Goal: Task Accomplishment & Management: Complete application form

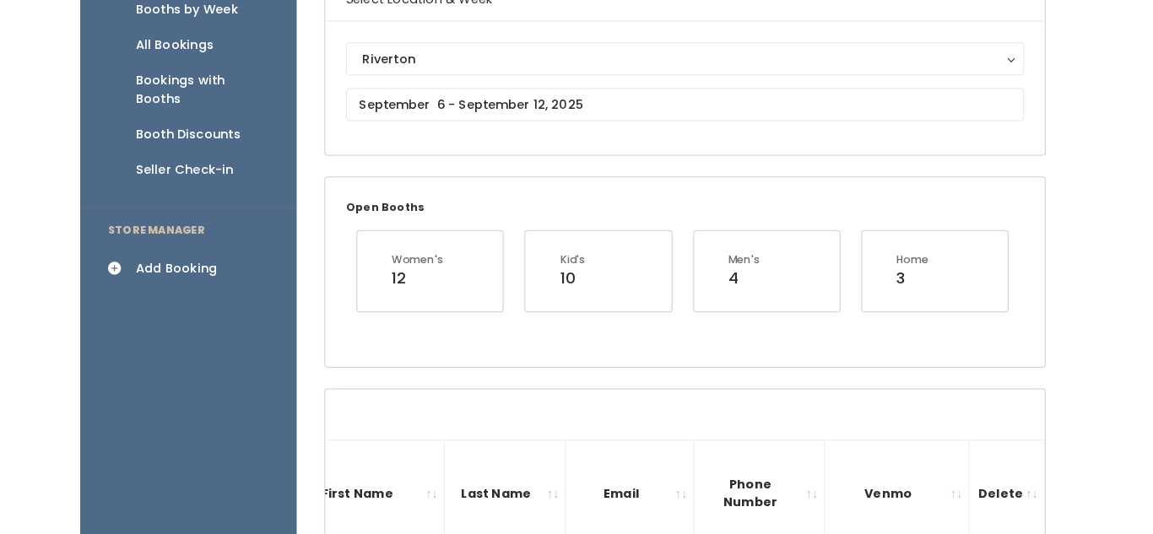
scroll to position [0, 489]
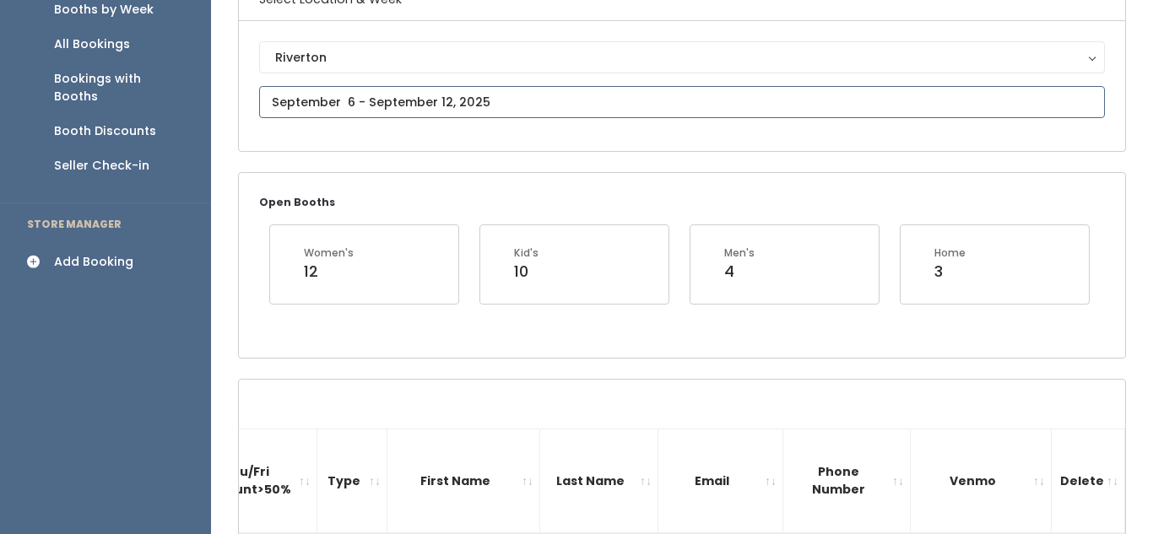
click at [338, 102] on input "text" at bounding box center [681, 102] width 845 height 32
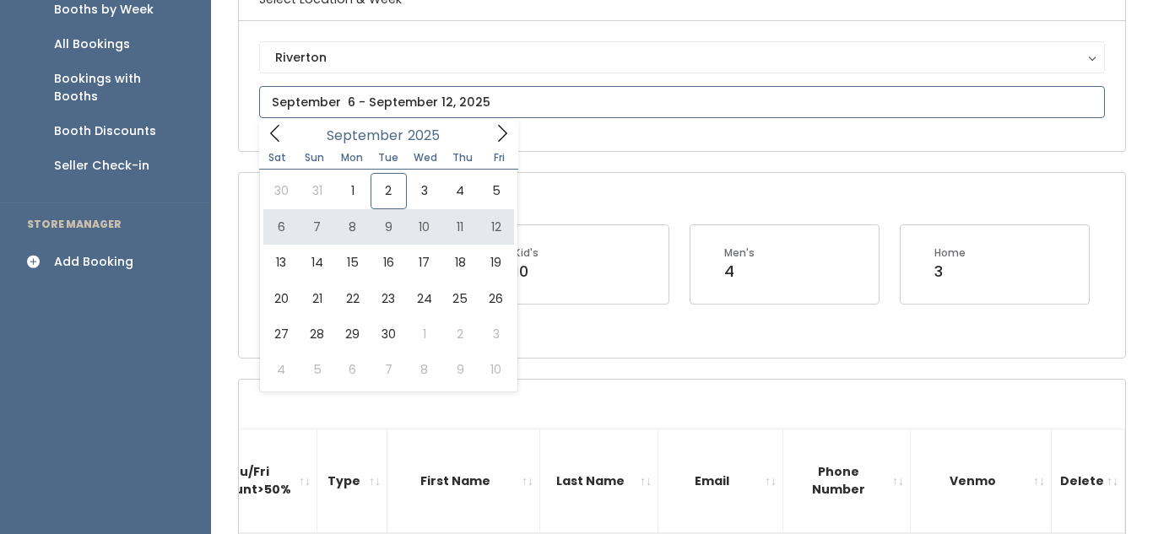
type input "[DATE] to [DATE]"
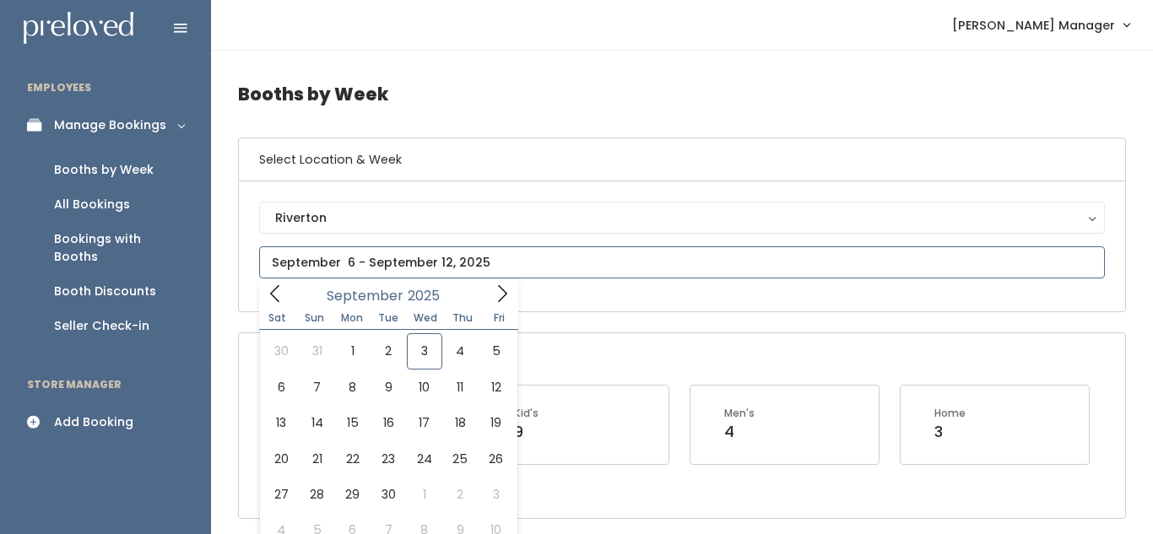
click at [419, 249] on input "text" at bounding box center [681, 262] width 845 height 32
click at [500, 302] on icon at bounding box center [502, 293] width 19 height 19
click at [277, 300] on icon at bounding box center [274, 293] width 9 height 17
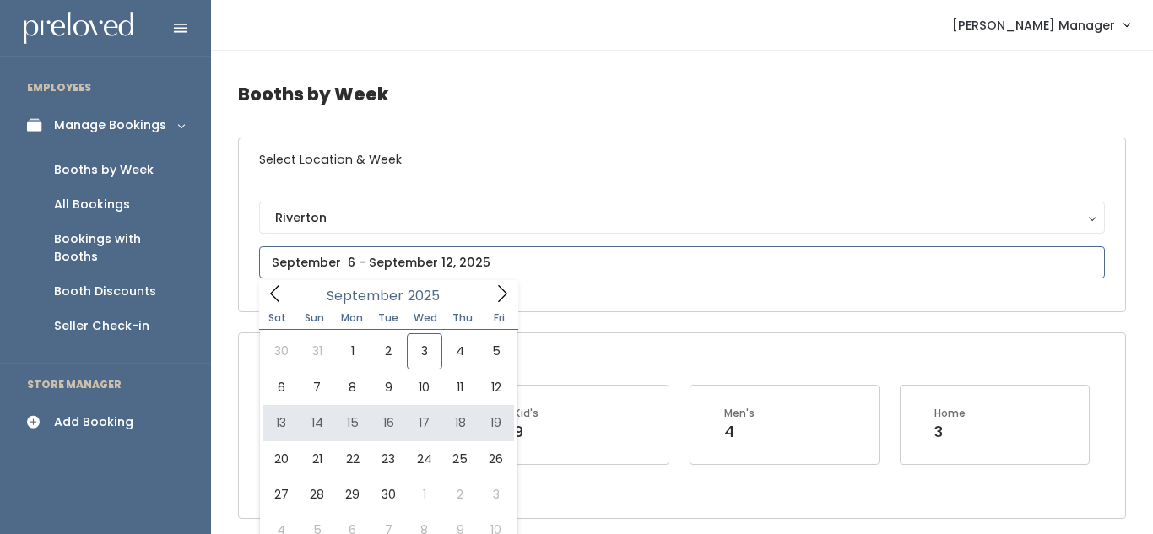
type input "September 13 to September 19"
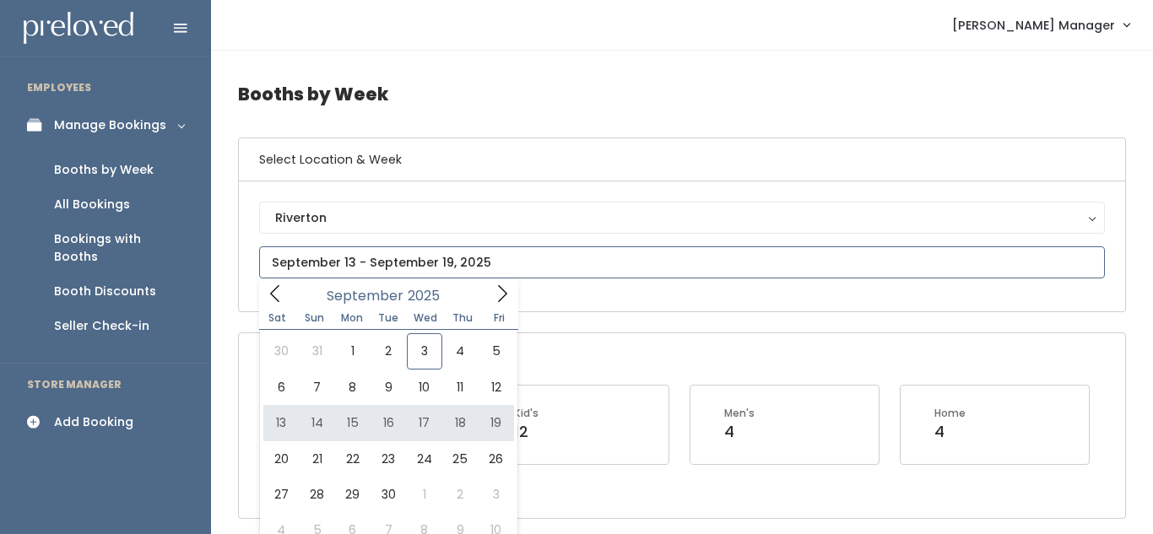
type input "September 13 to September 19"
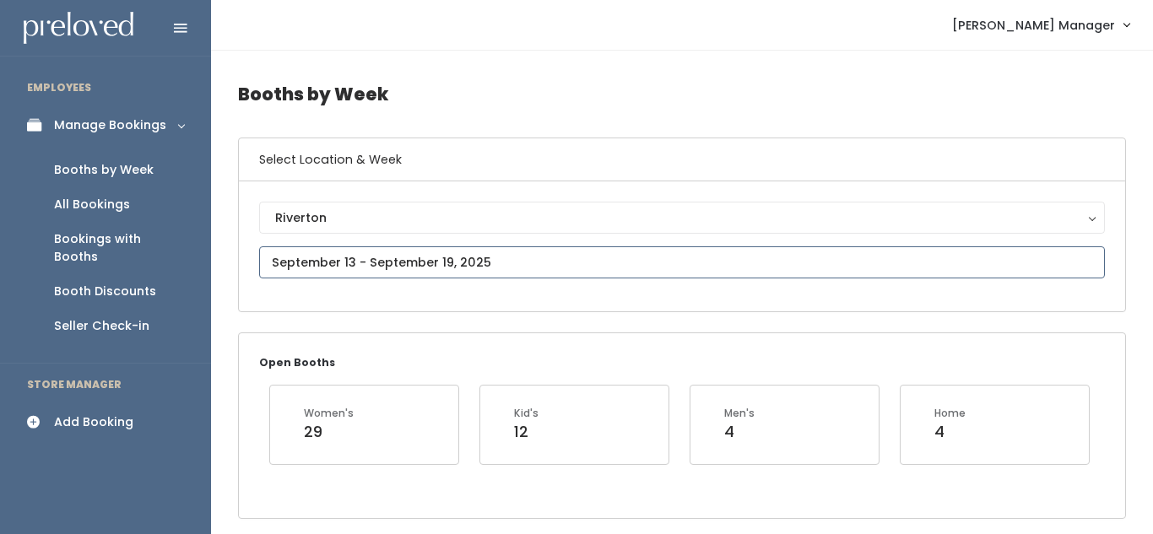
click at [380, 262] on input "text" at bounding box center [681, 262] width 845 height 32
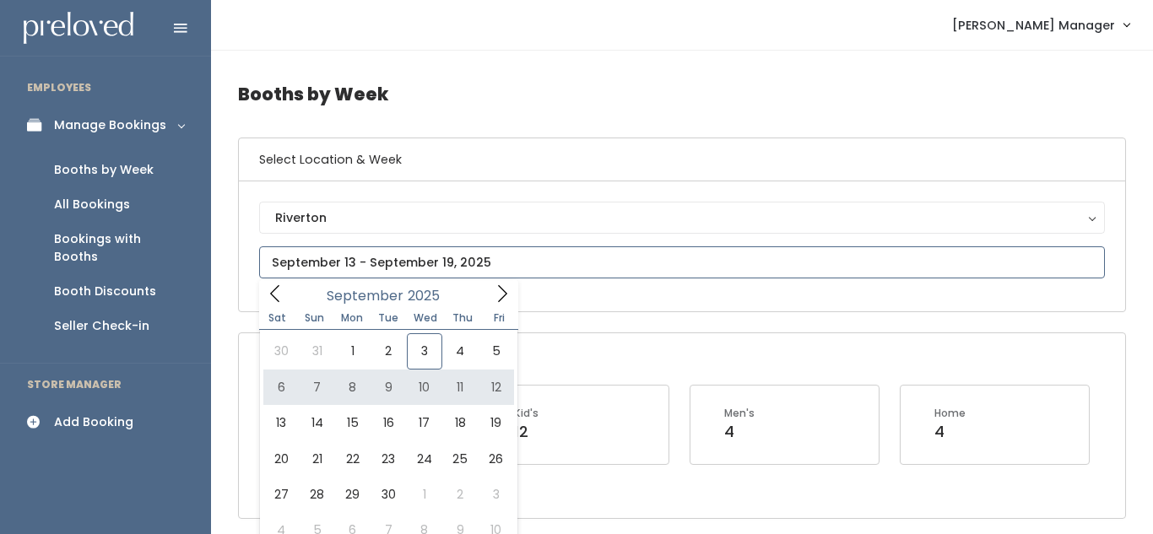
type input "[DATE] to [DATE]"
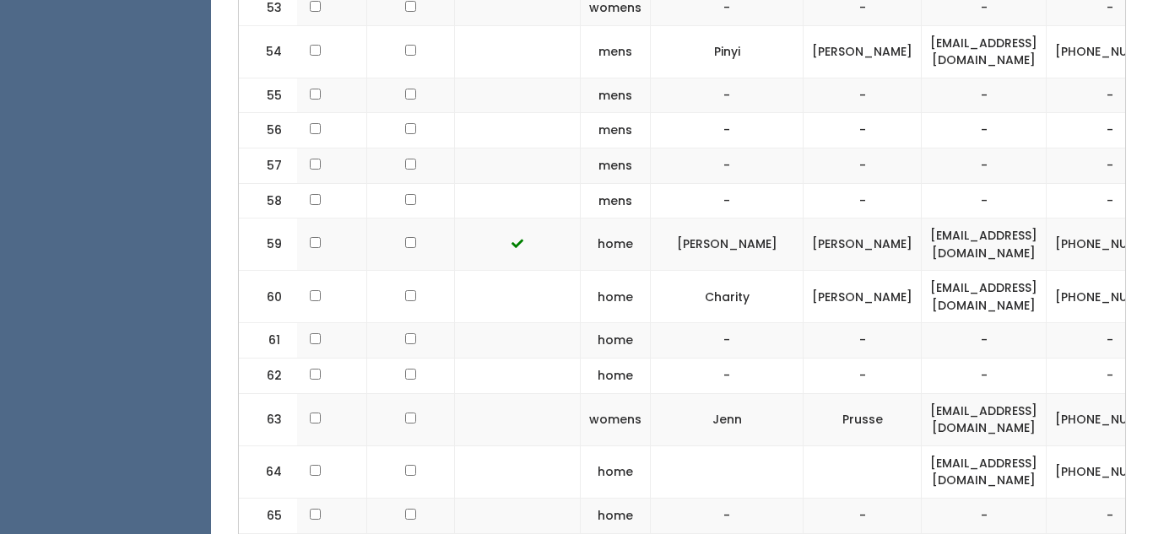
scroll to position [0, 238]
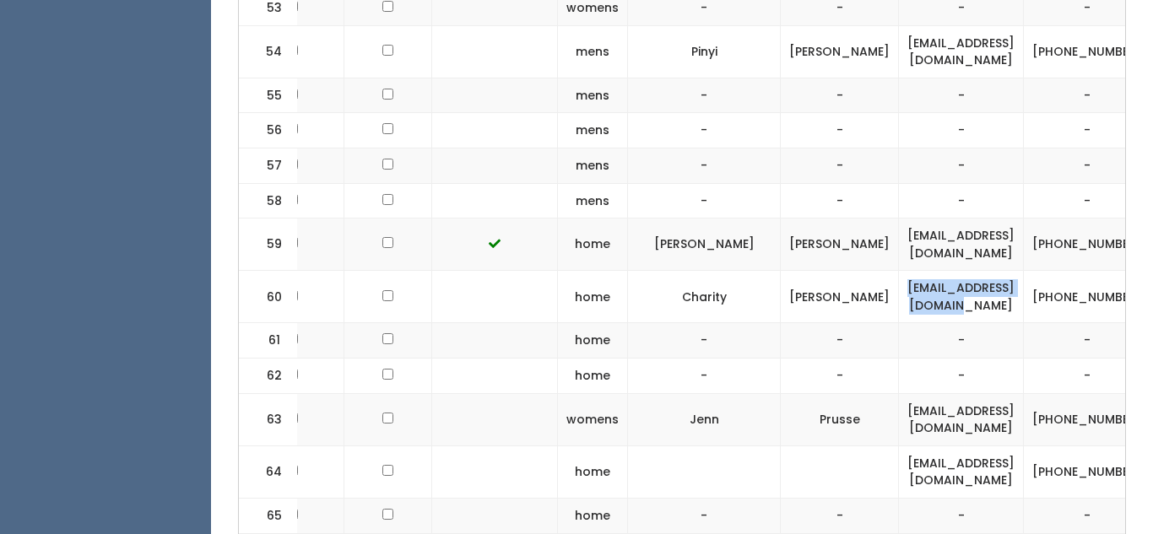
drag, startPoint x: 902, startPoint y: 173, endPoint x: 1058, endPoint y: 176, distance: 156.1
click at [1023, 271] on td "charityhomer@gmail.com" at bounding box center [961, 297] width 125 height 52
copy td "charityhomer@gmail.com"
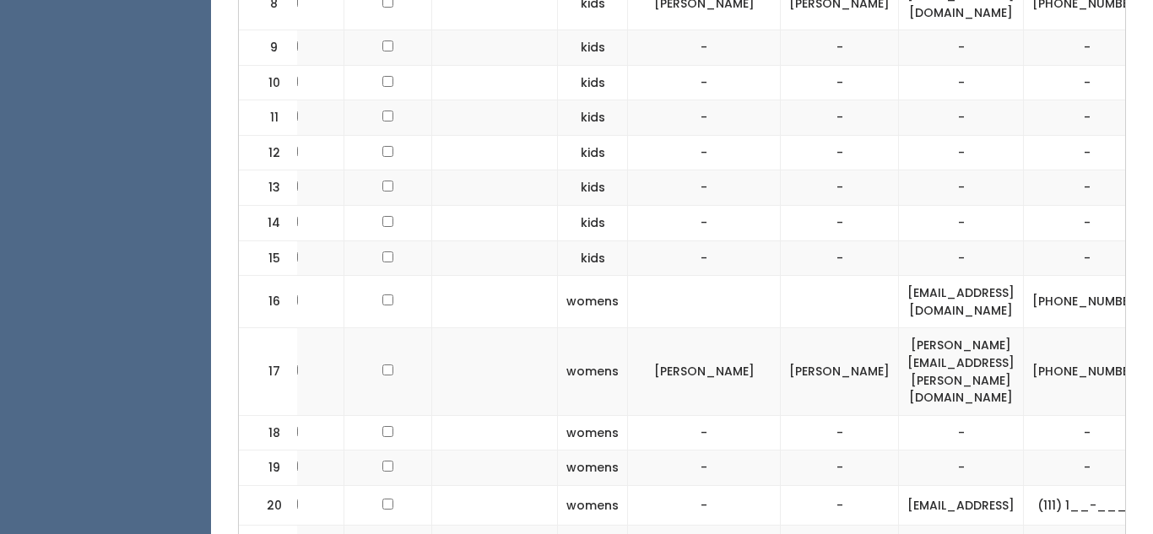
scroll to position [0, 0]
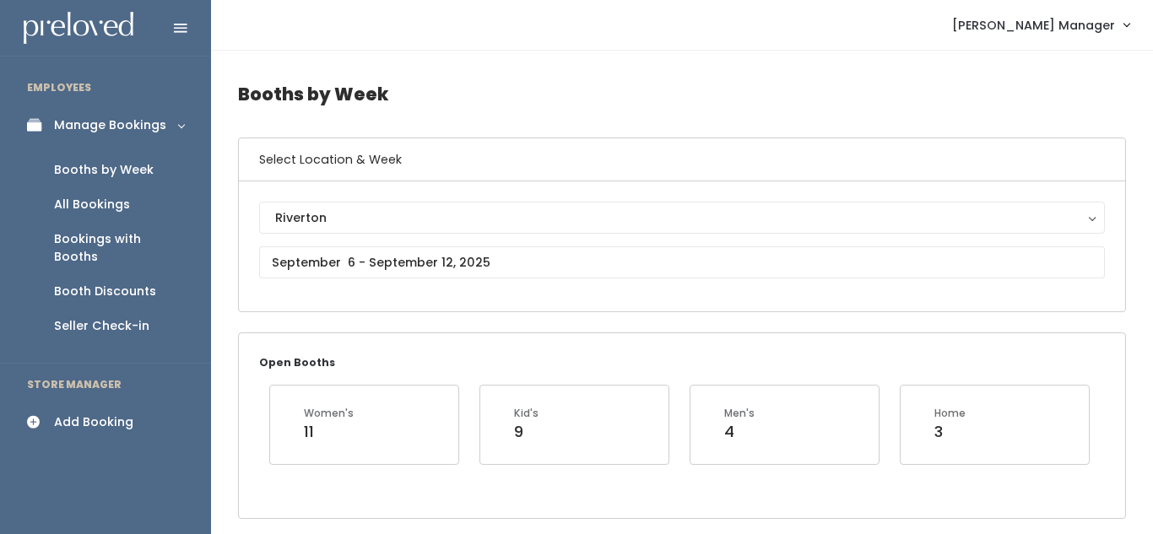
click at [65, 413] on div "Add Booking" at bounding box center [93, 422] width 79 height 18
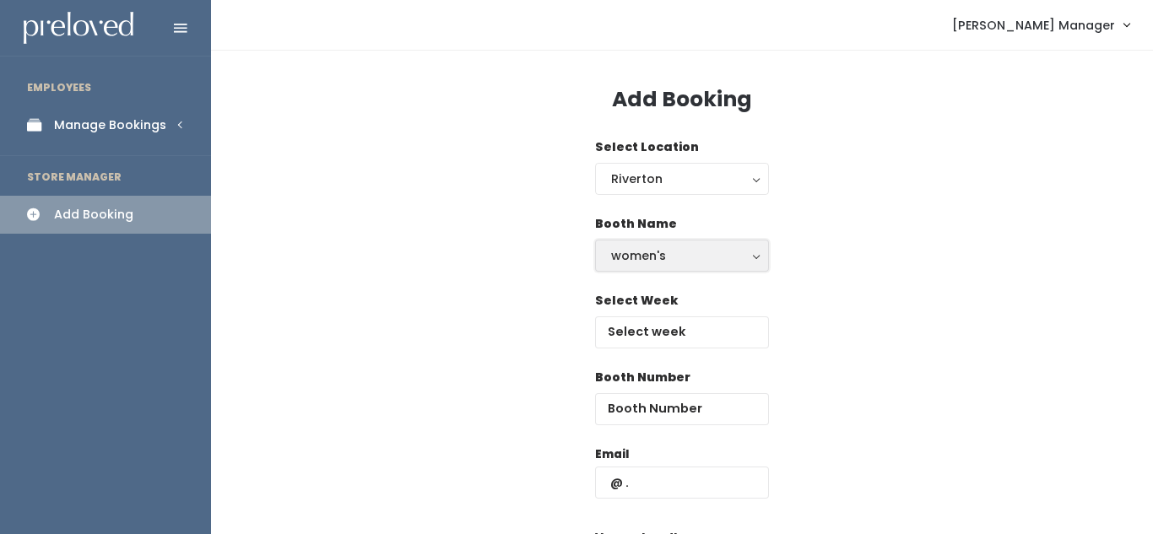
click at [640, 252] on div "women's" at bounding box center [682, 255] width 142 height 19
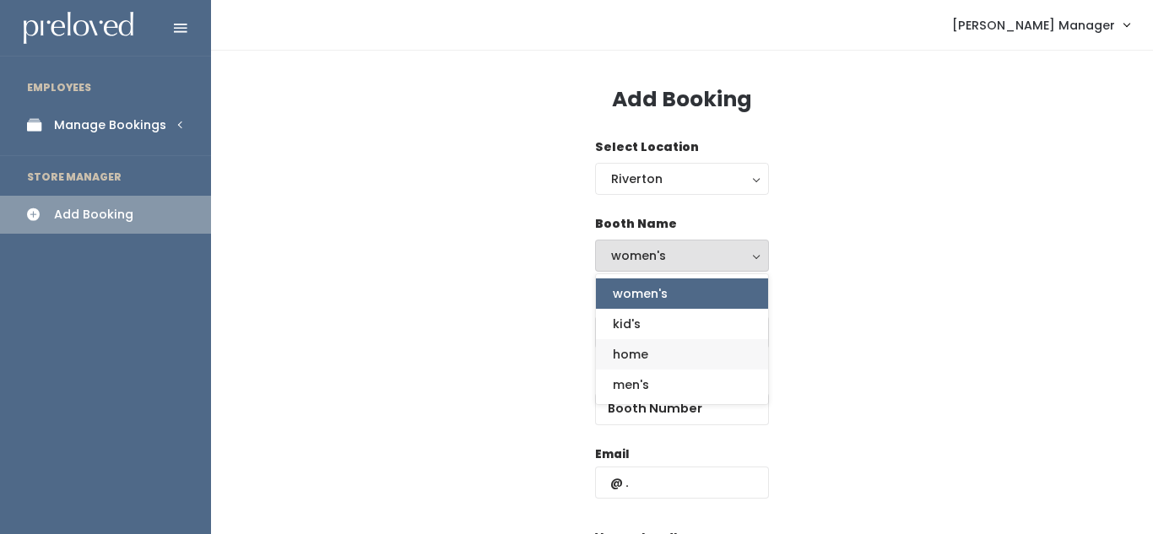
click at [622, 360] on span "home" at bounding box center [630, 354] width 35 height 19
select select "home"
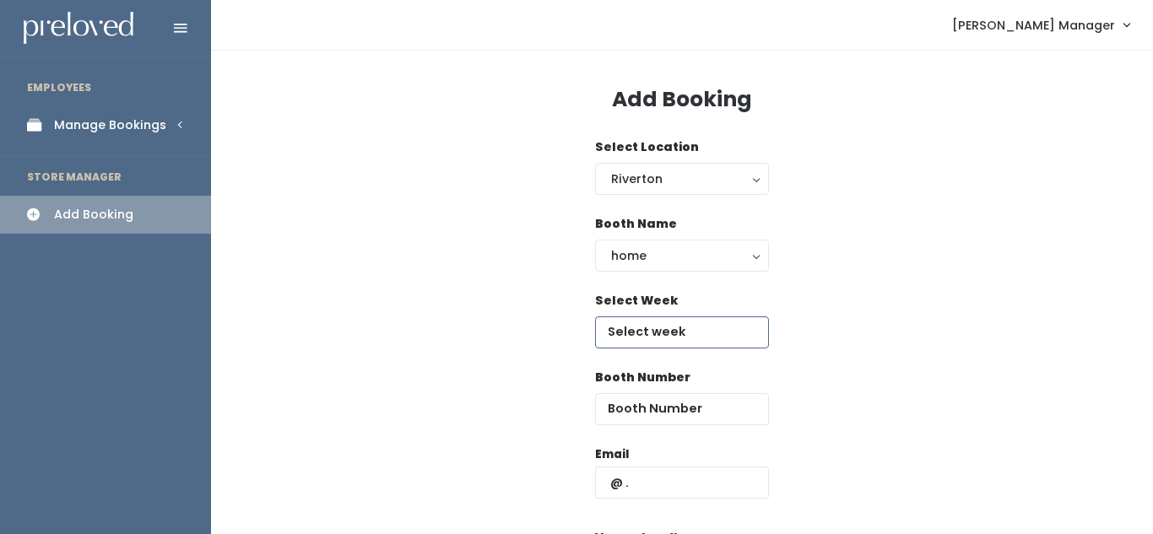
click at [629, 344] on input "text" at bounding box center [682, 332] width 174 height 32
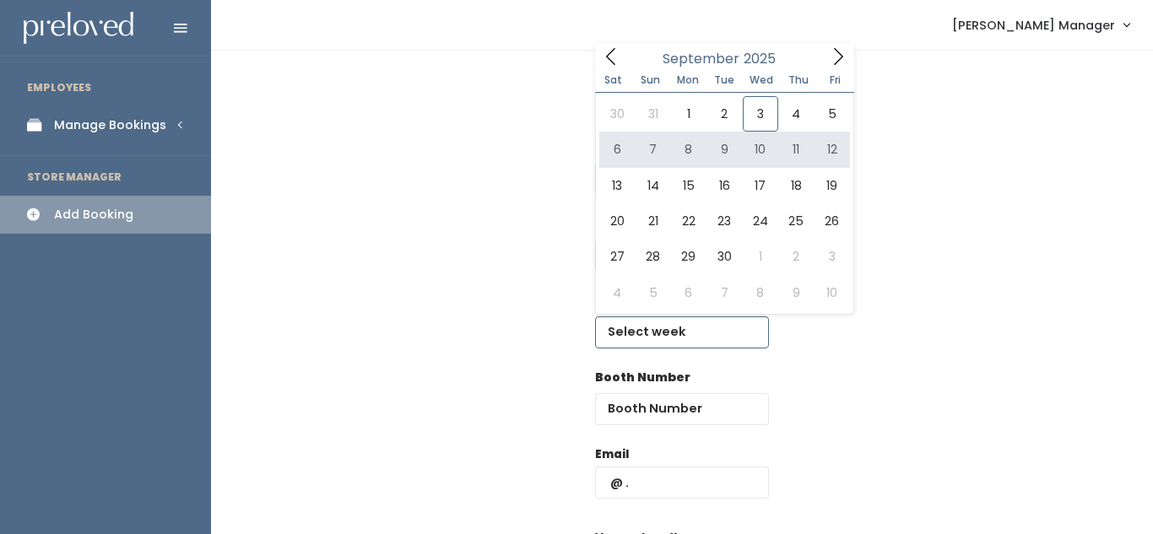
type input "September 6 to September 12"
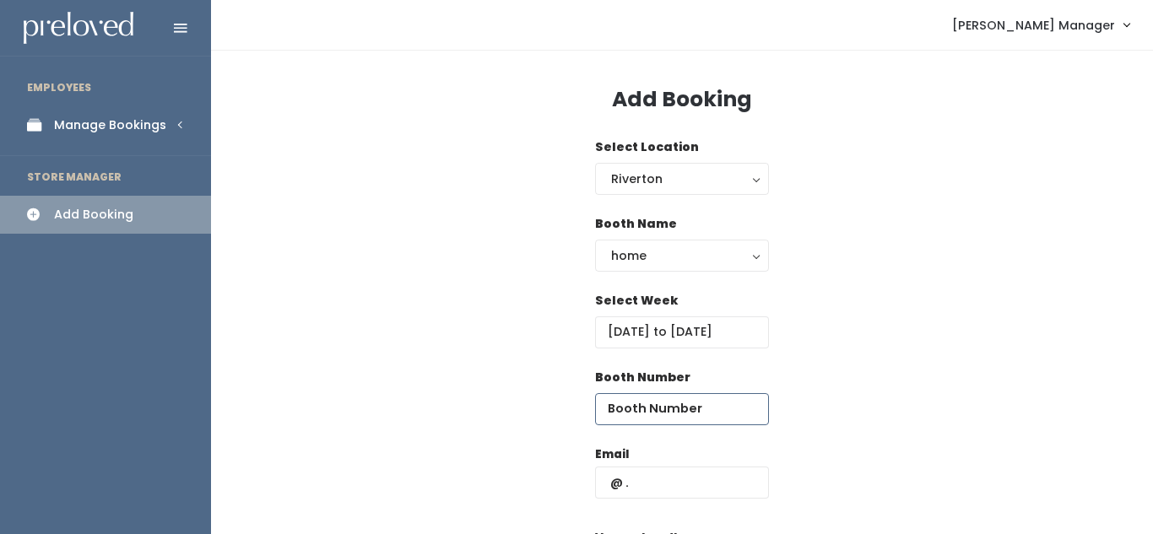
click at [673, 423] on input "number" at bounding box center [682, 409] width 174 height 32
type input "65"
click at [672, 478] on input "text" at bounding box center [682, 483] width 174 height 32
paste input "charityhomer@gmail.com"
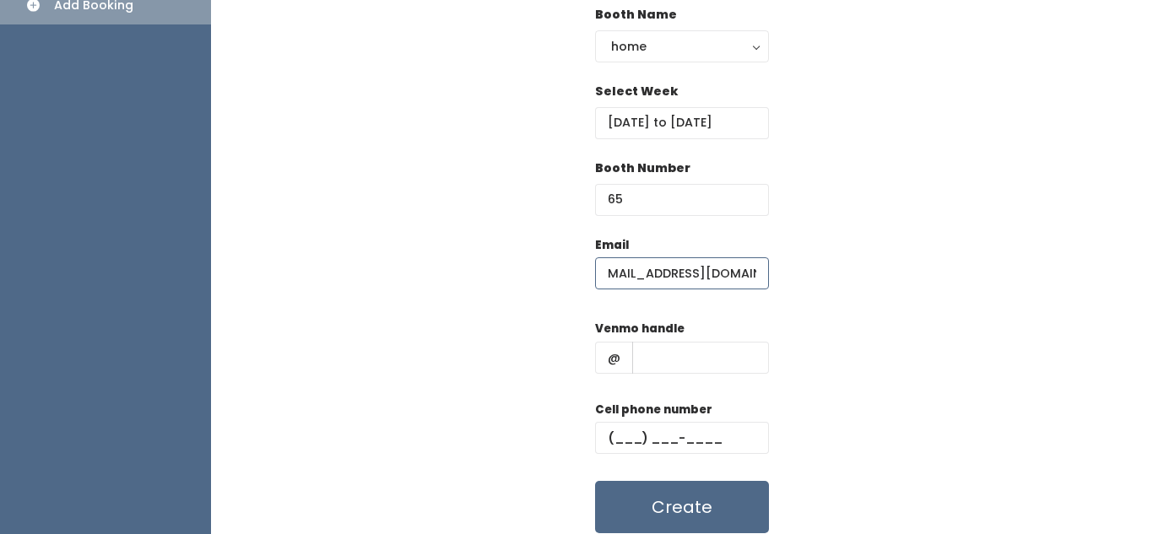
scroll to position [210, 0]
type input "charityhomer@gmail.com"
click at [673, 355] on input "text" at bounding box center [700, 357] width 137 height 32
type input "hjk"
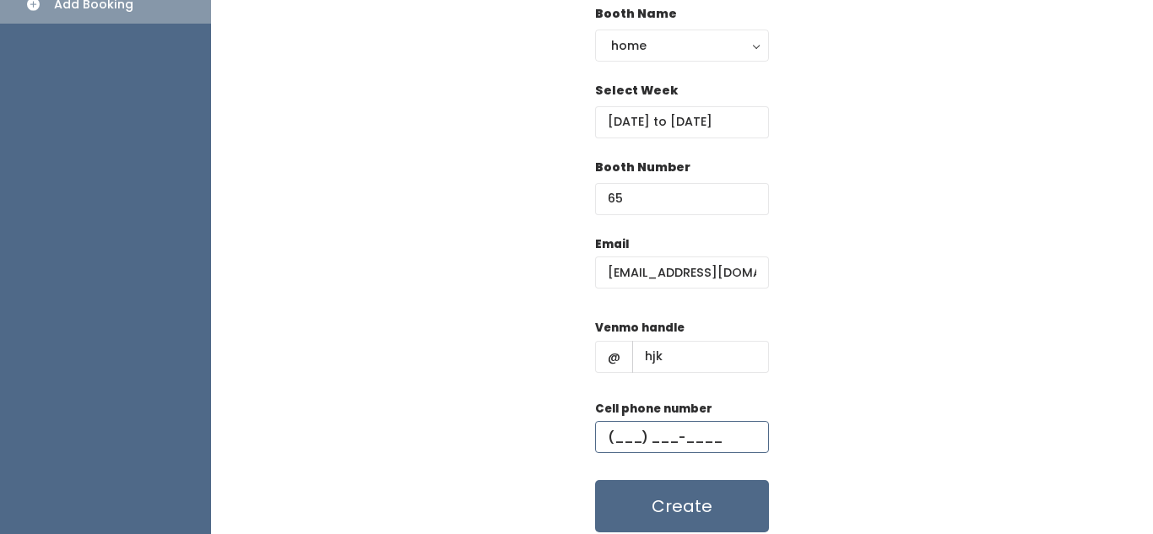
click at [665, 439] on input "text" at bounding box center [682, 437] width 174 height 32
type input "(888) 888-8888"
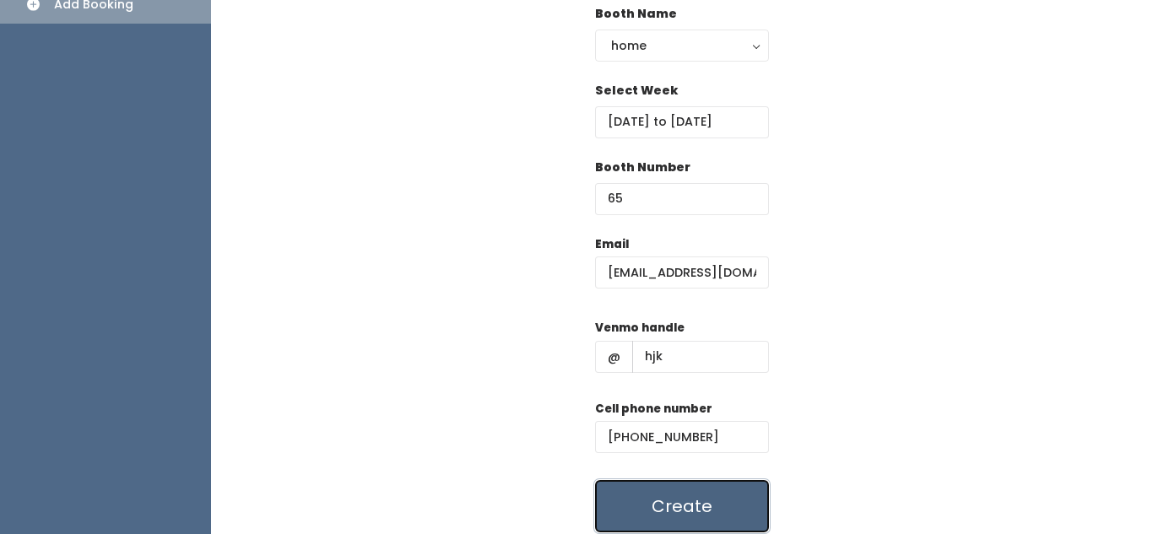
click at [697, 495] on button "Create" at bounding box center [682, 506] width 174 height 52
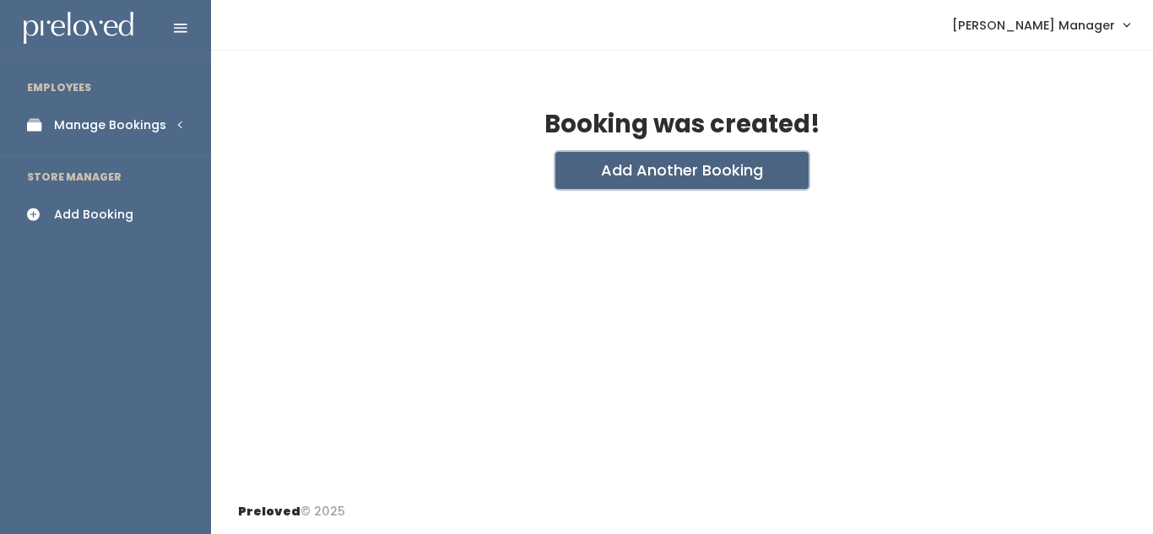
click at [633, 166] on button "Add Another Booking" at bounding box center [681, 170] width 253 height 37
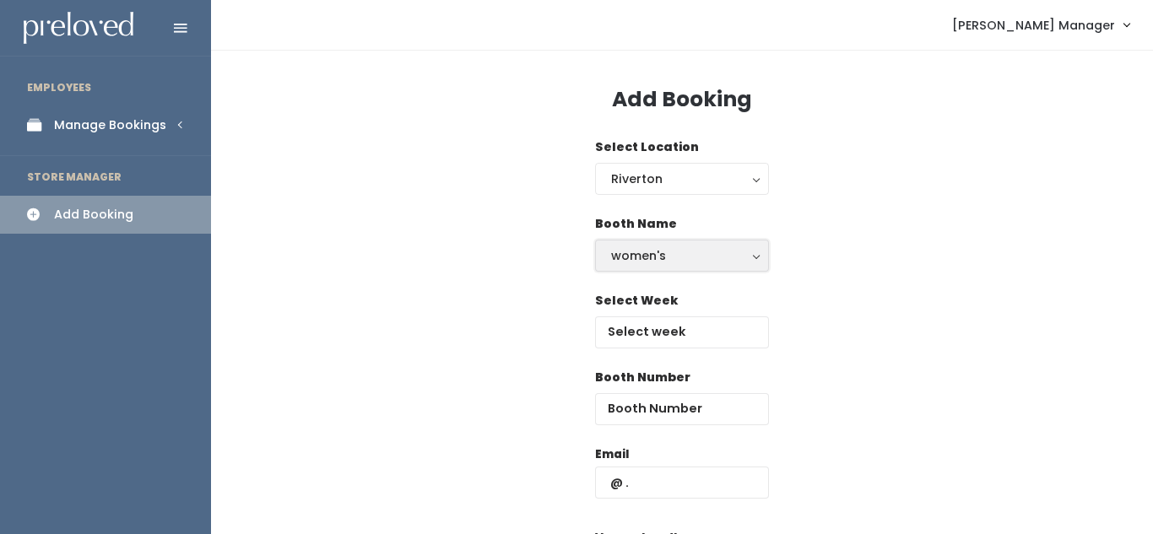
click at [656, 261] on div "women's" at bounding box center [682, 255] width 142 height 19
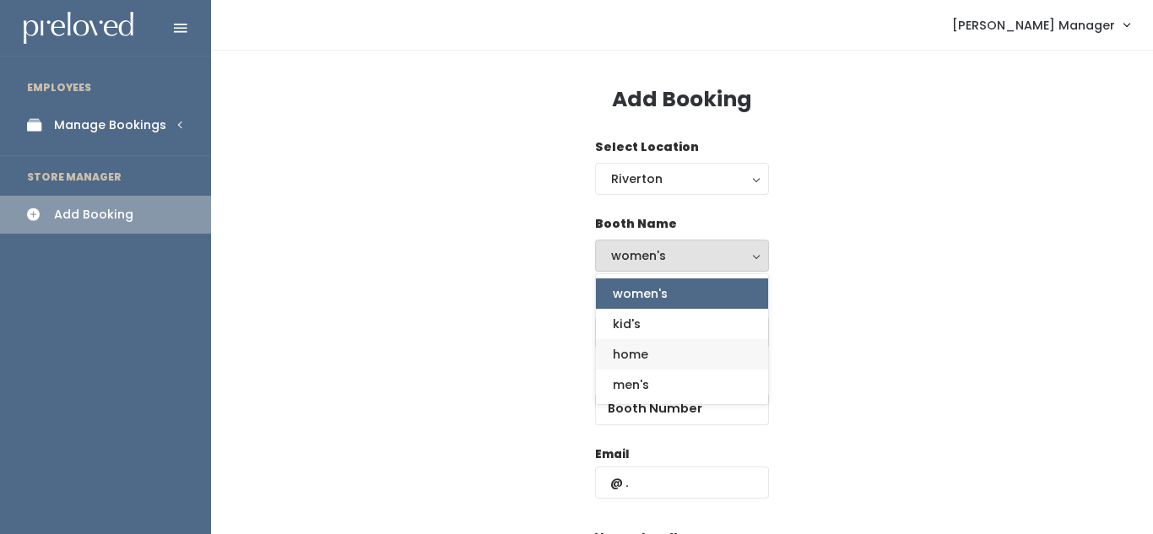
click at [646, 346] on span "home" at bounding box center [630, 354] width 35 height 19
select select "home"
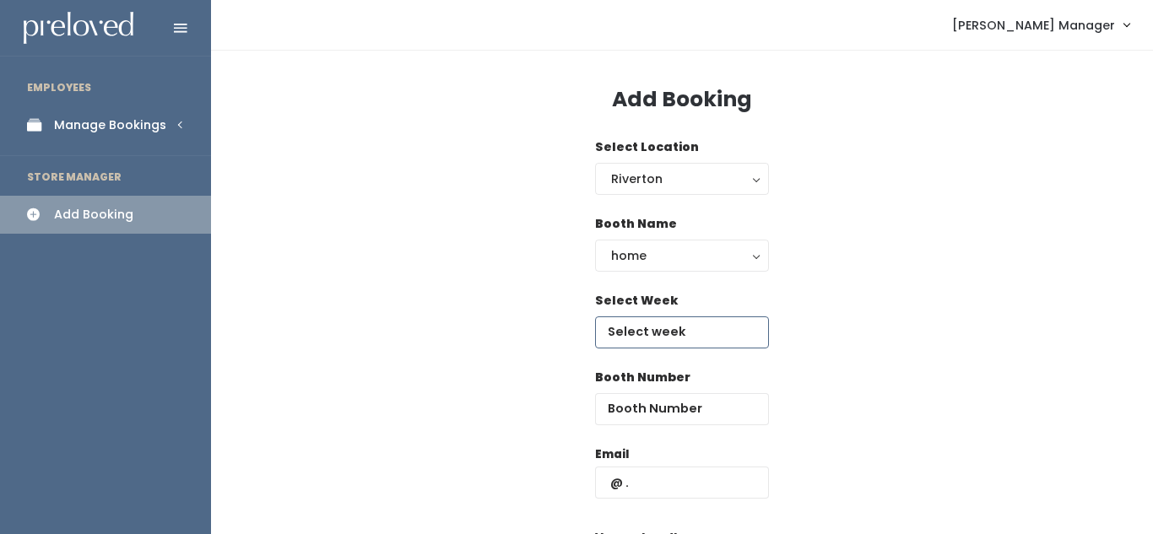
click at [649, 338] on input "text" at bounding box center [682, 332] width 174 height 32
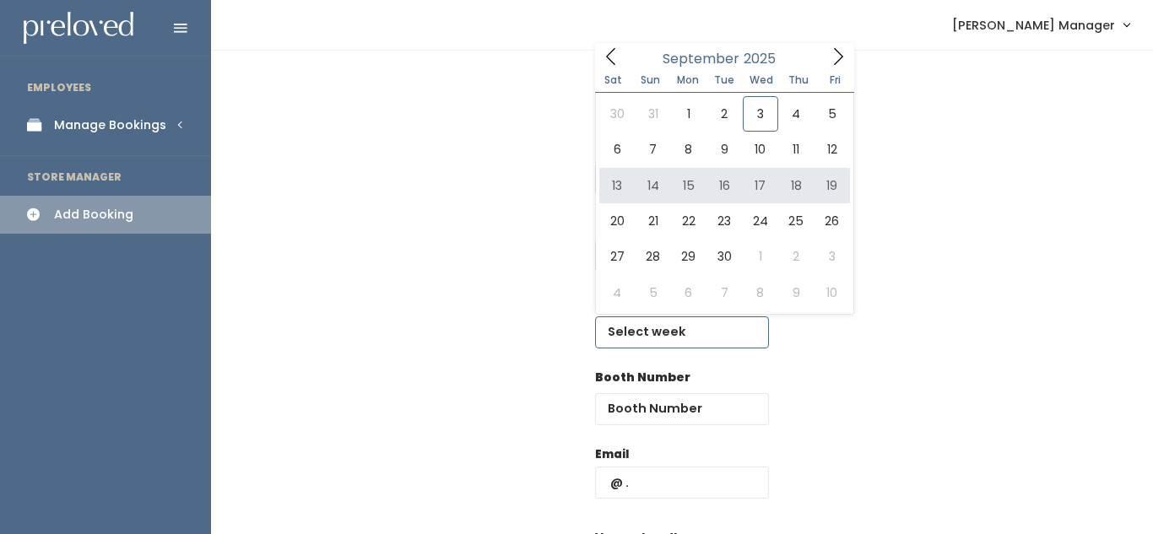
type input "September 13 to September 19"
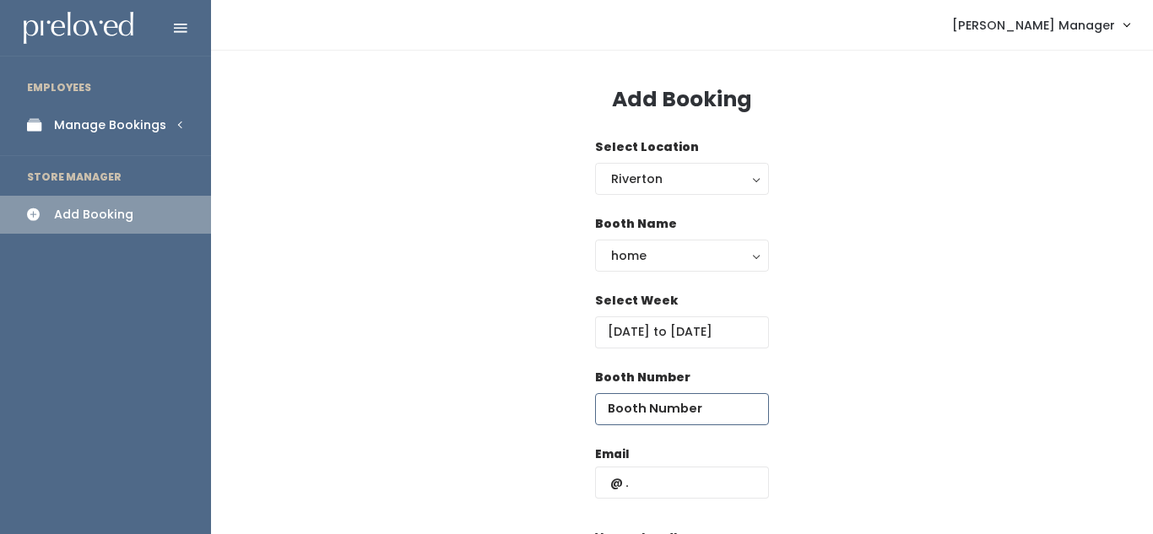
click at [651, 414] on input "number" at bounding box center [682, 409] width 174 height 32
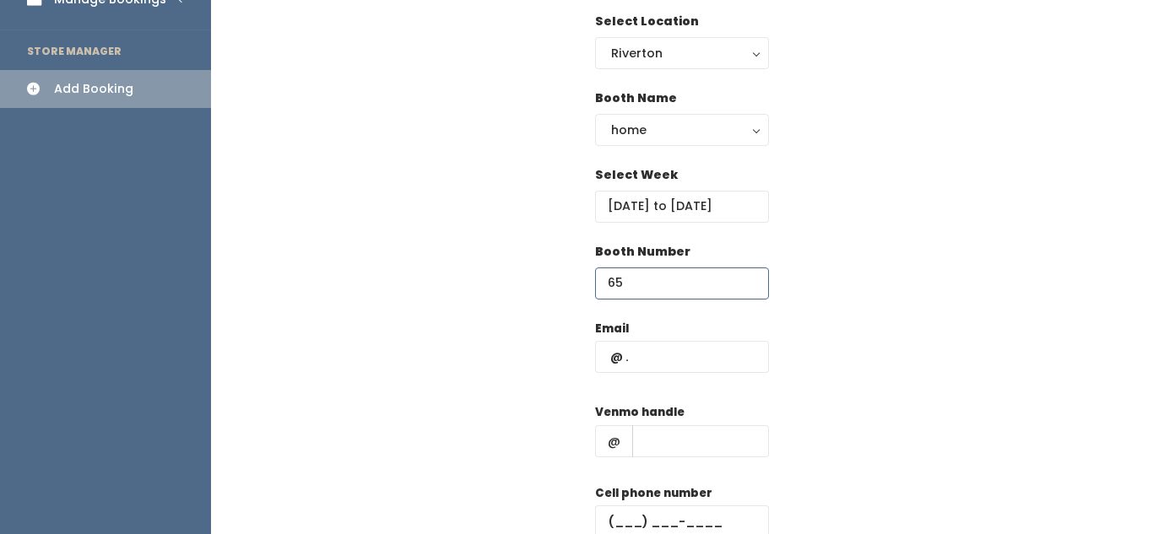
scroll to position [129, 0]
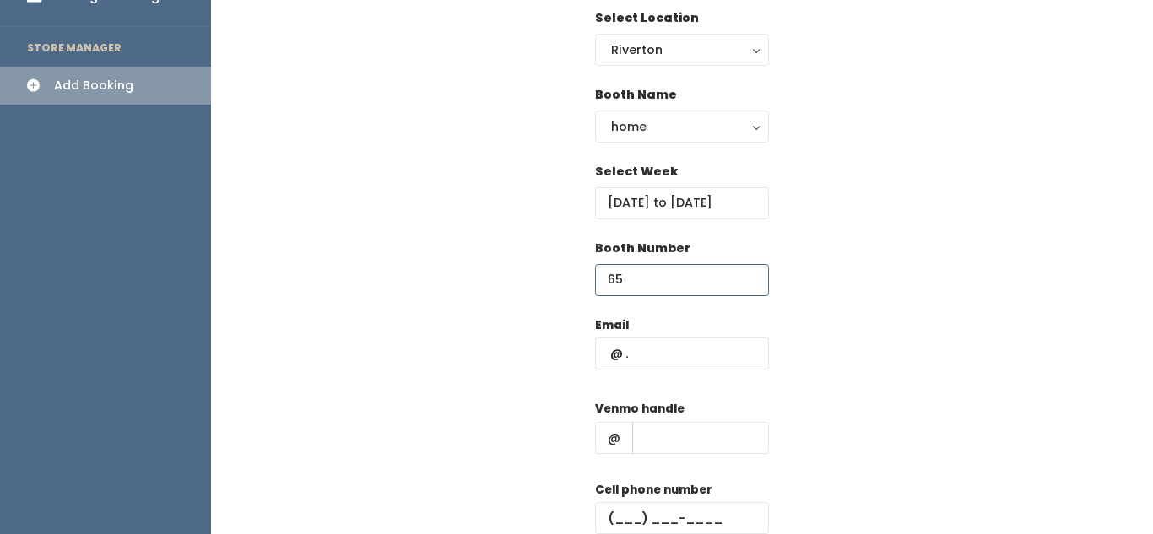
type input "65"
click at [675, 365] on input "text" at bounding box center [682, 354] width 174 height 32
paste input "[EMAIL_ADDRESS][DOMAIN_NAME]"
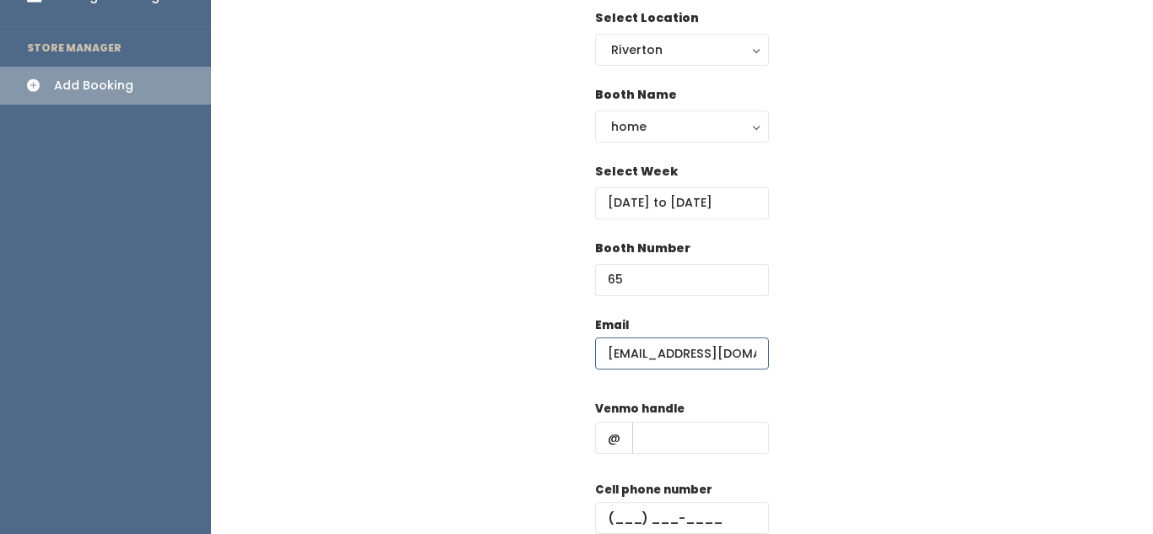
scroll to position [0, 12]
type input "[EMAIL_ADDRESS][DOMAIN_NAME]"
click at [659, 446] on input "text" at bounding box center [700, 438] width 137 height 32
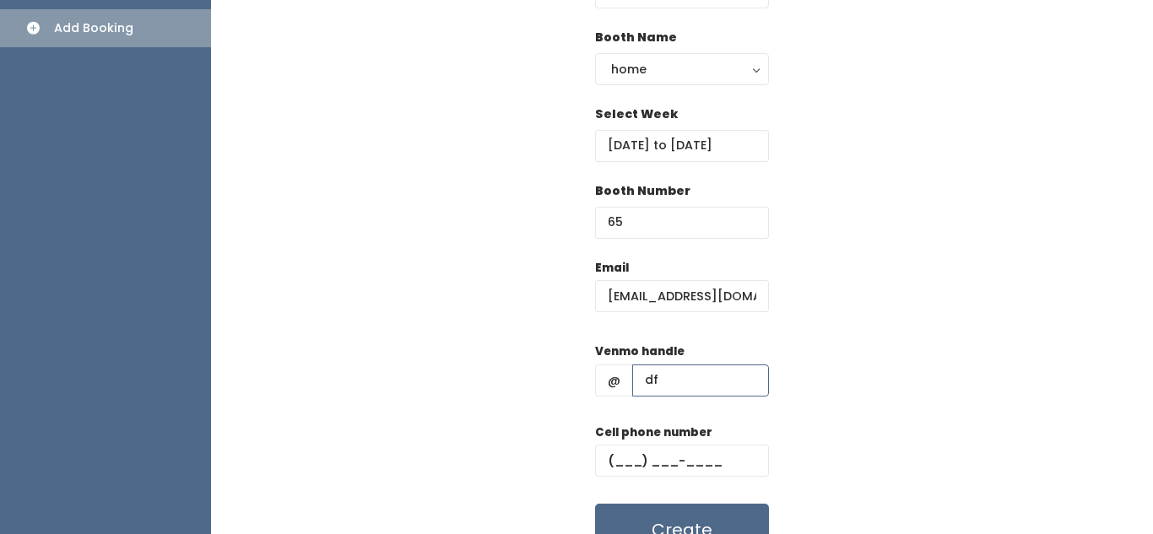
scroll to position [191, 0]
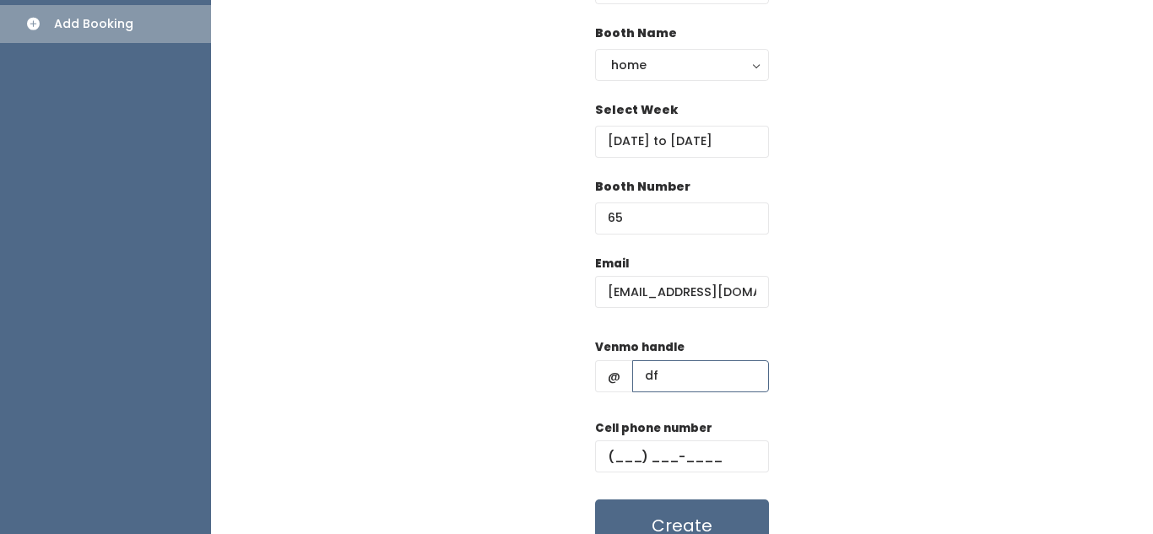
type input "df"
click at [656, 453] on input "text" at bounding box center [682, 456] width 174 height 32
type input "(333) 333-3333"
click at [645, 518] on button "Create" at bounding box center [682, 526] width 174 height 52
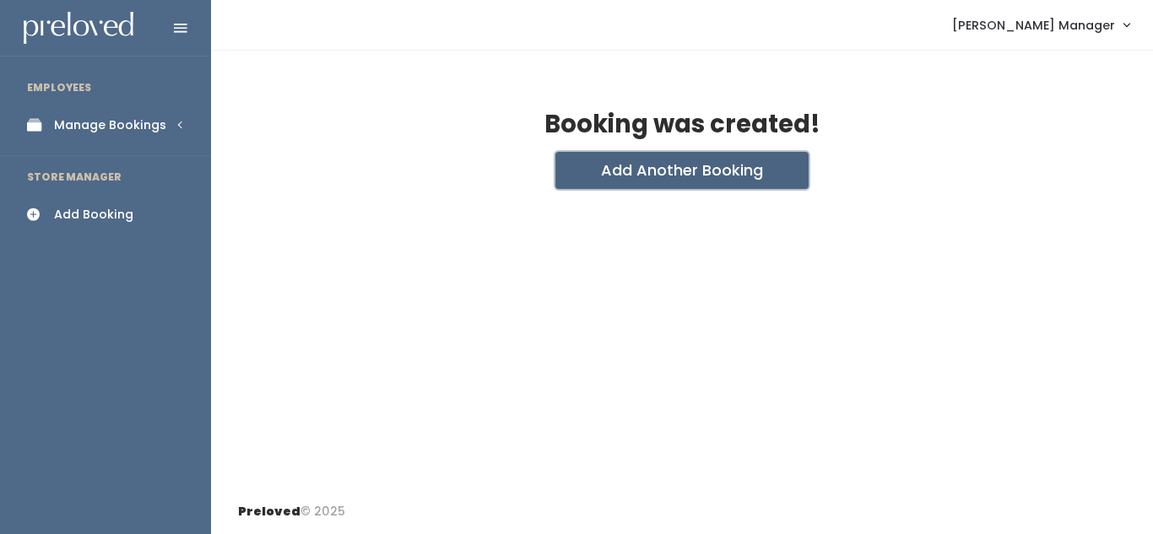
click at [688, 174] on button "Add Another Booking" at bounding box center [681, 170] width 253 height 37
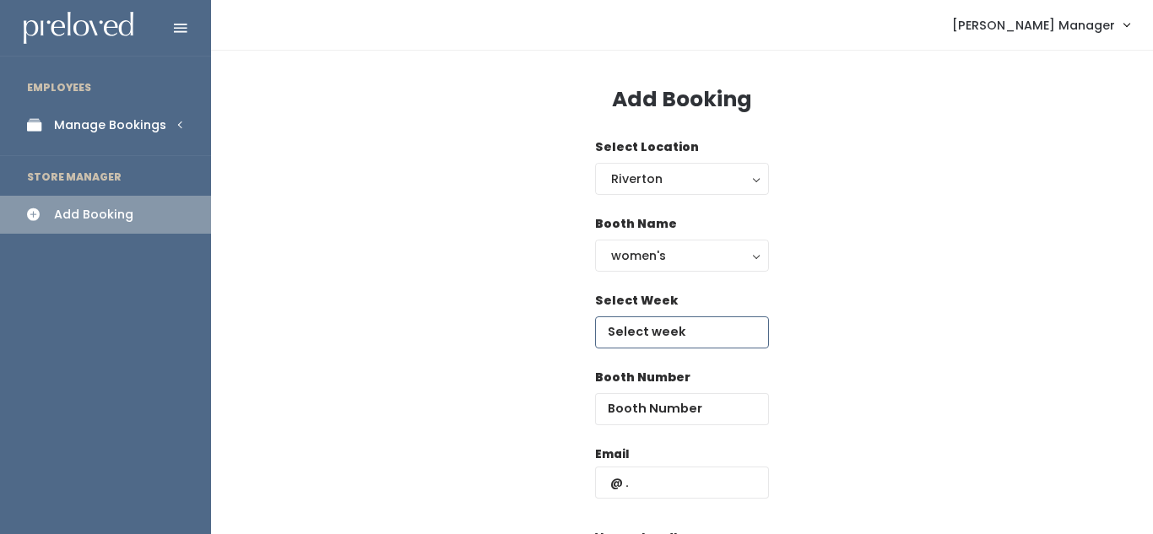
click at [661, 334] on input "text" at bounding box center [682, 332] width 174 height 32
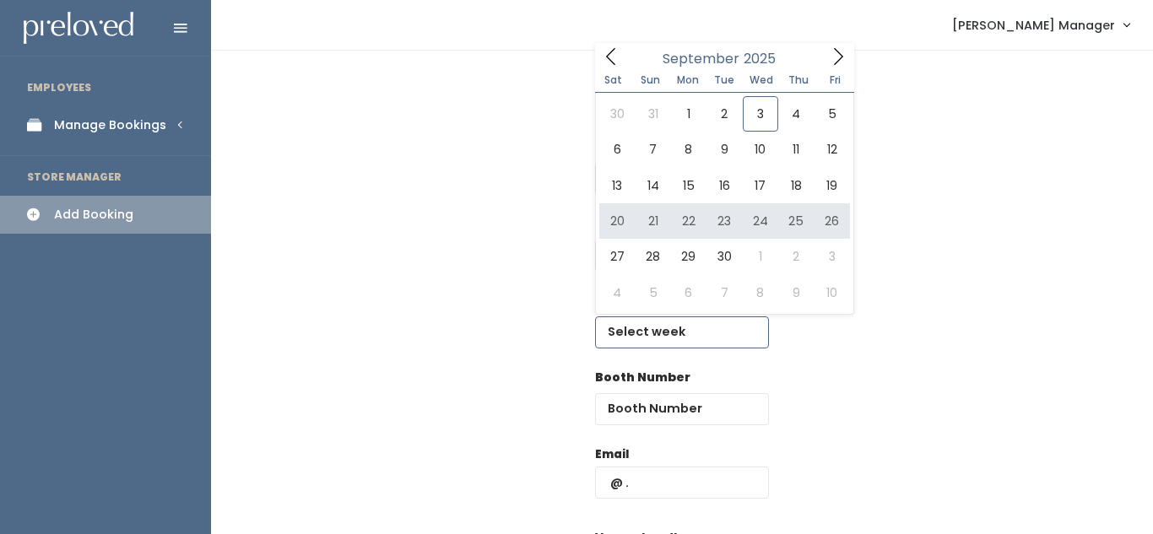
type input "September 20 to September 26"
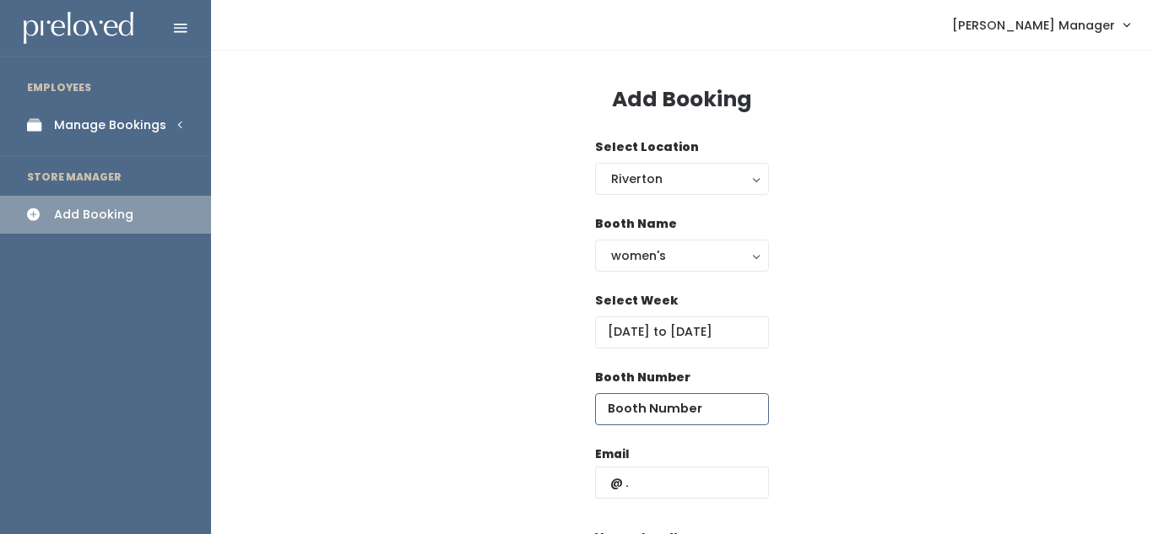
click at [659, 400] on input "number" at bounding box center [682, 409] width 174 height 32
type input "65"
click at [689, 251] on div "women's" at bounding box center [682, 255] width 142 height 19
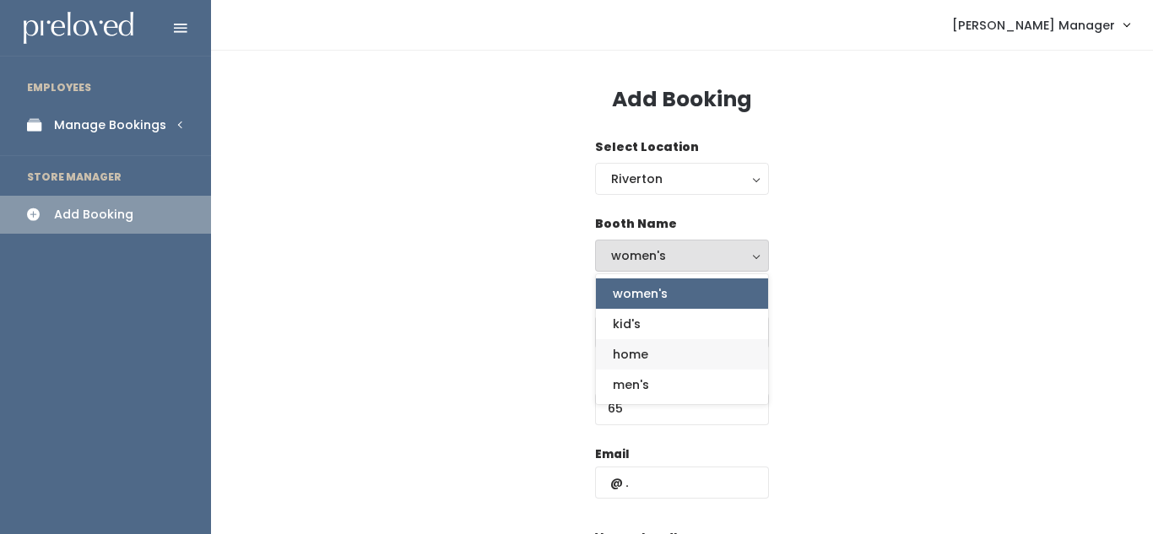
click at [655, 346] on link "home" at bounding box center [682, 354] width 172 height 30
select select "home"
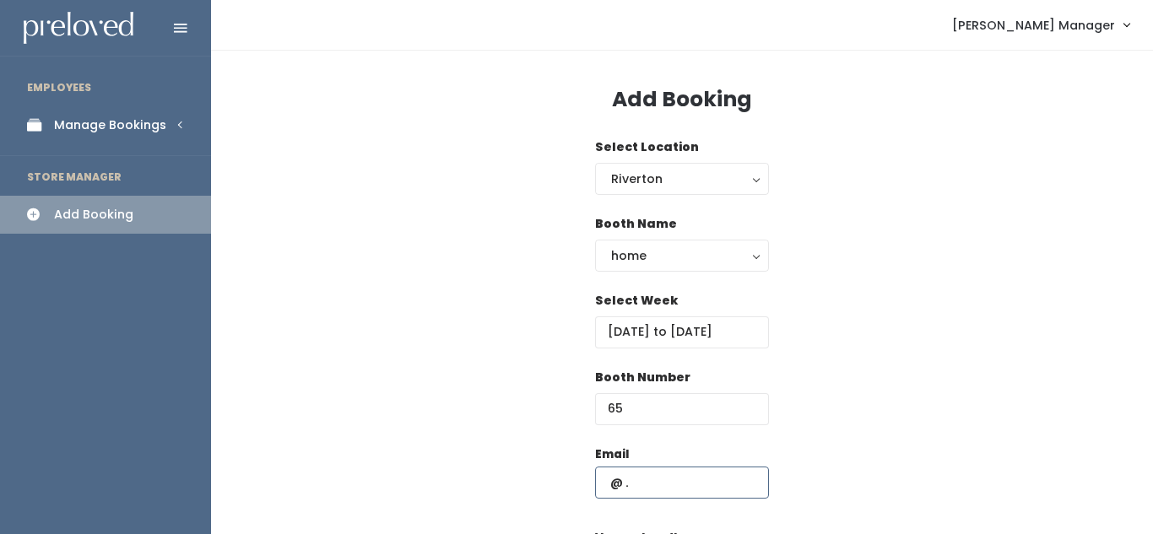
click at [637, 473] on input "text" at bounding box center [682, 483] width 174 height 32
paste input "[EMAIL_ADDRESS][DOMAIN_NAME]"
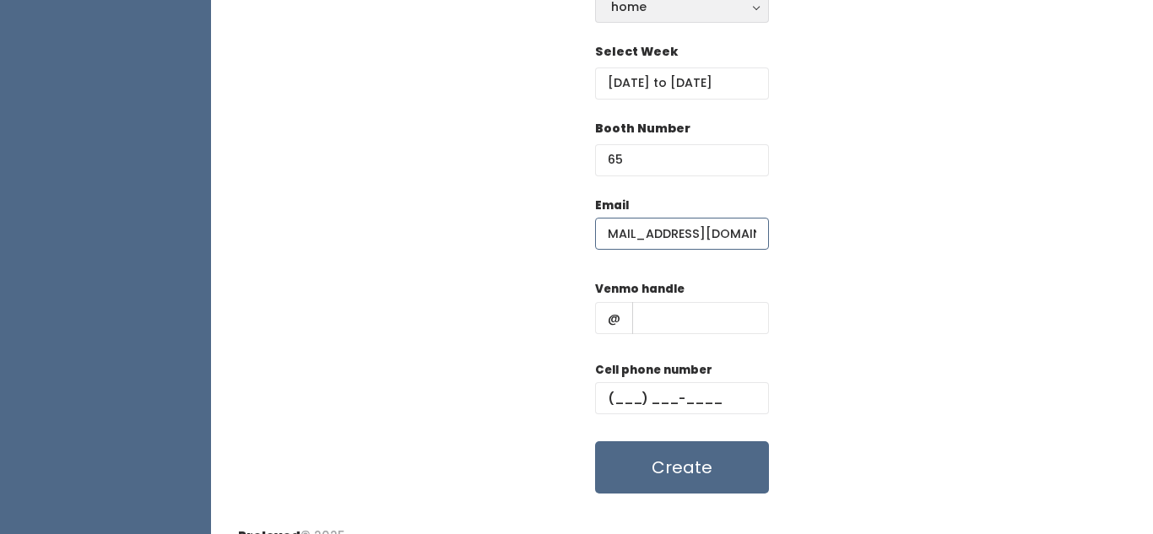
scroll to position [273, 0]
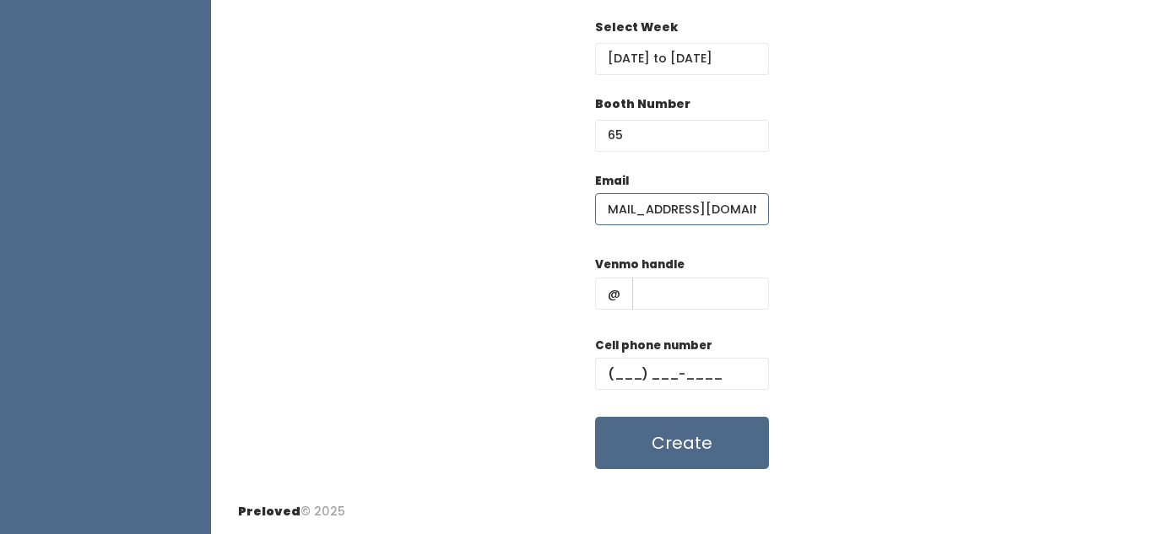
type input "[EMAIL_ADDRESS][DOMAIN_NAME]"
click at [673, 305] on input "text" at bounding box center [700, 294] width 137 height 32
type input "dfd"
click at [661, 368] on input "text" at bounding box center [682, 374] width 174 height 32
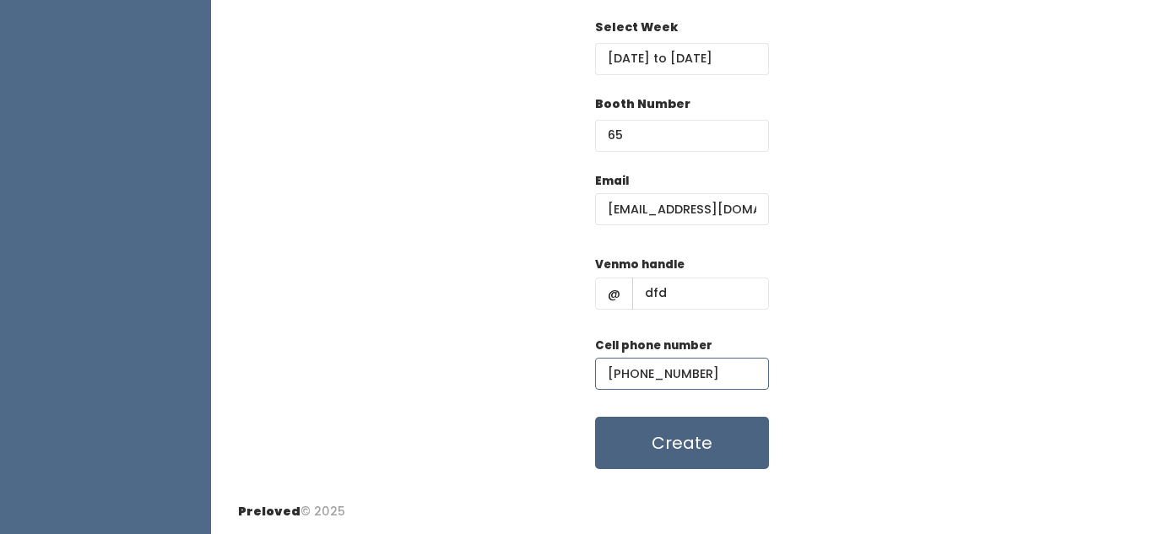
type input "(890) 809-8809"
click at [685, 425] on button "Create" at bounding box center [682, 443] width 174 height 52
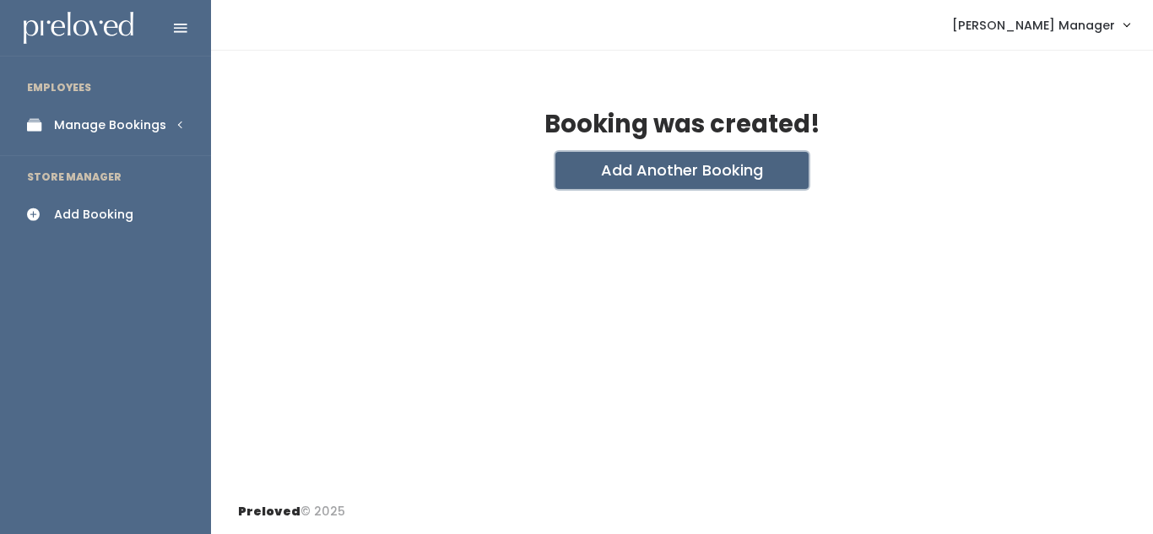
click at [645, 163] on button "Add Another Booking" at bounding box center [681, 170] width 253 height 37
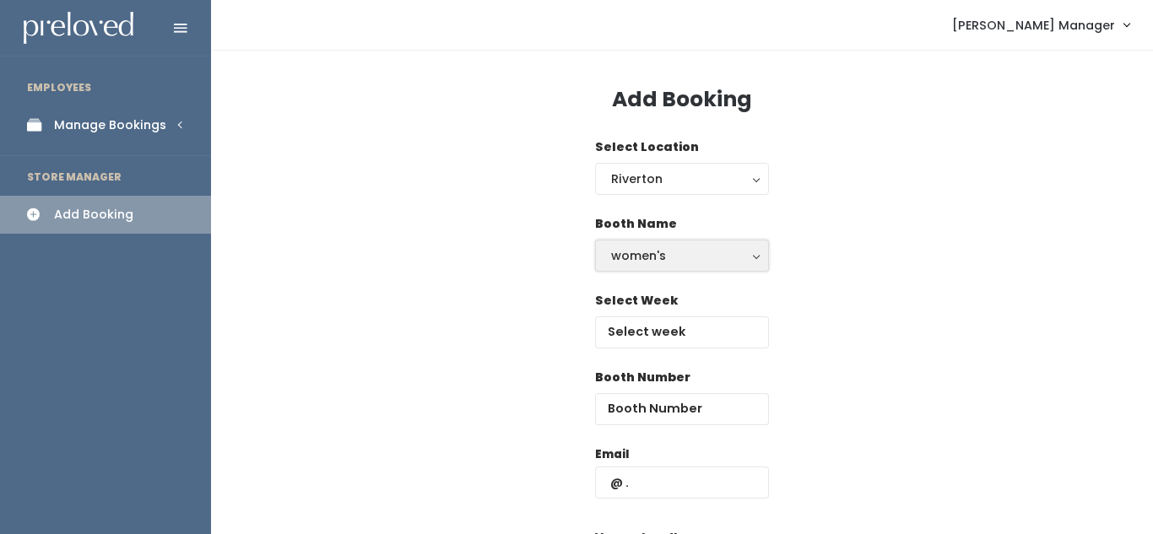
click at [660, 246] on div "women's" at bounding box center [682, 255] width 142 height 19
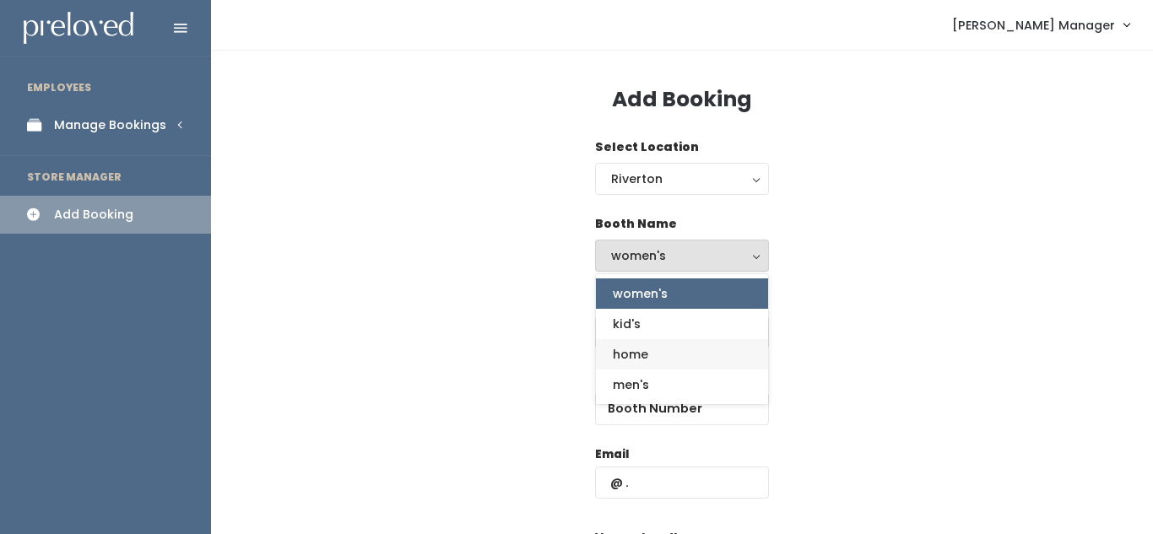
click at [633, 348] on span "home" at bounding box center [630, 354] width 35 height 19
select select "home"
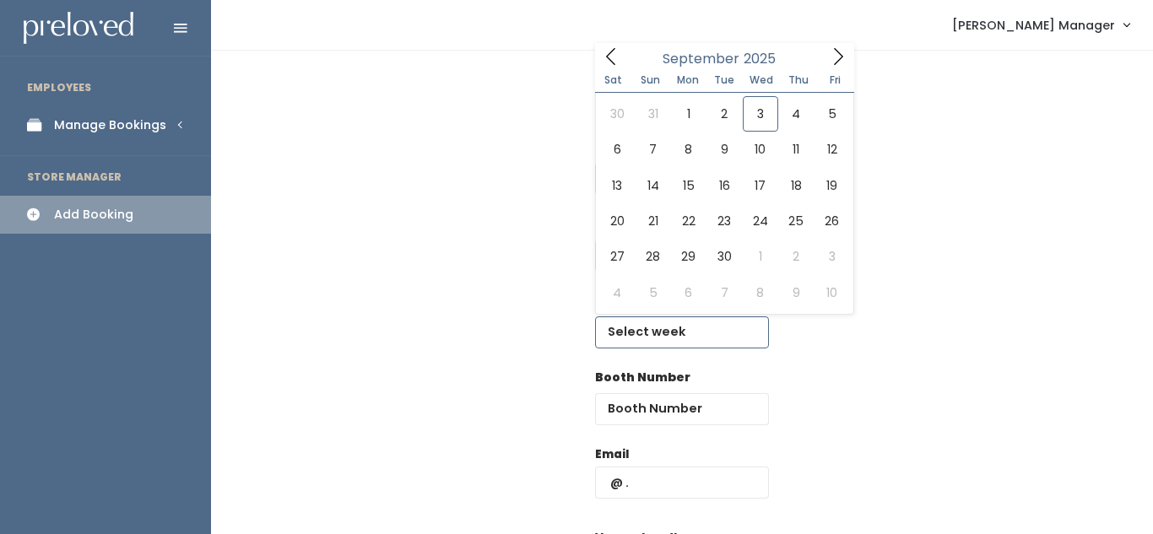
click at [637, 338] on input "text" at bounding box center [682, 332] width 174 height 32
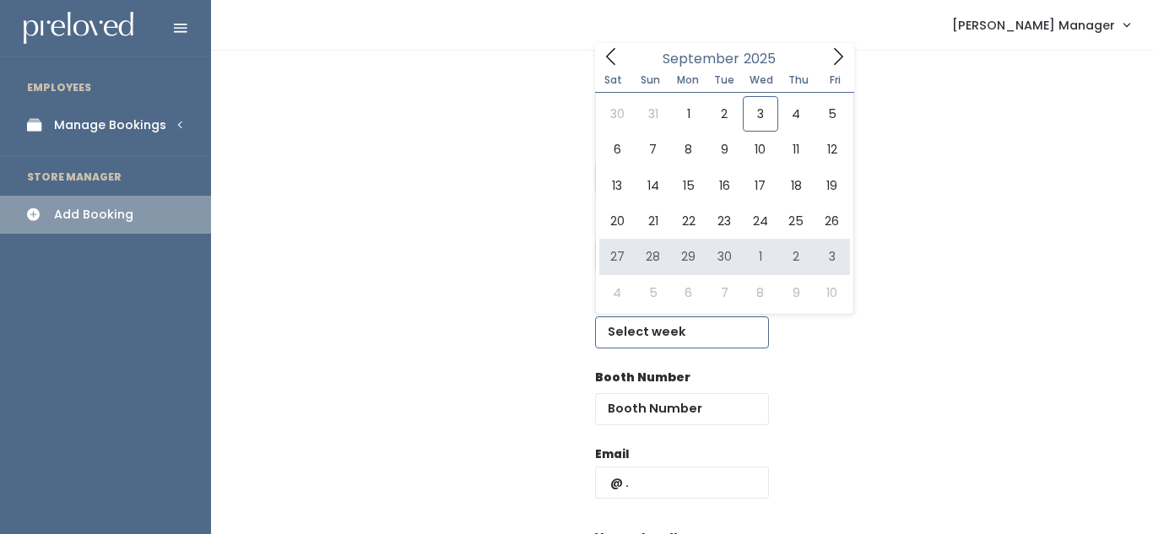
type input "September 27 to October 3"
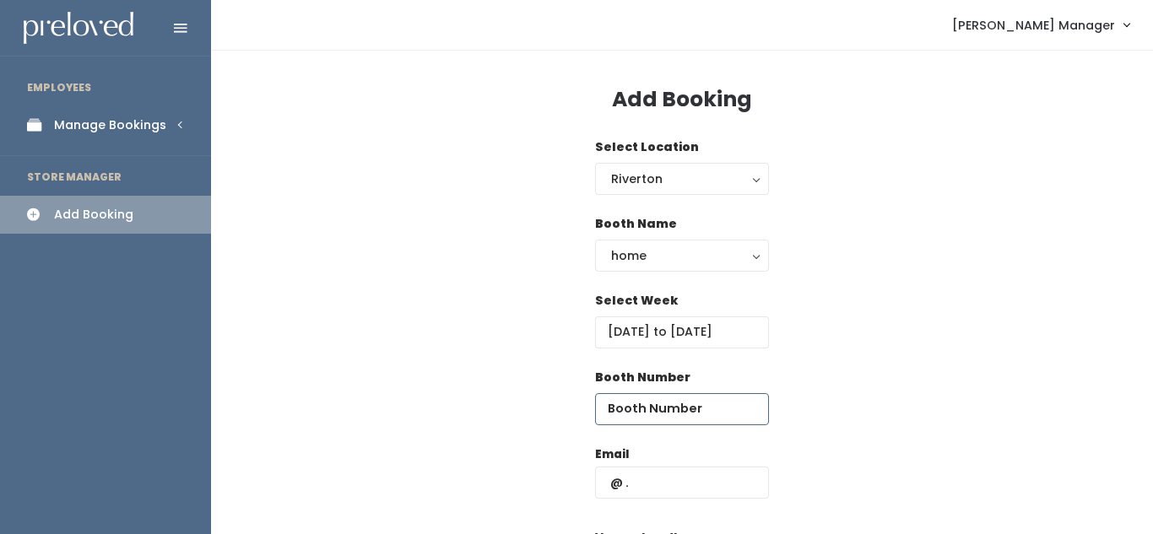
click at [643, 416] on input "number" at bounding box center [682, 409] width 174 height 32
type input "65"
click at [683, 489] on input "text" at bounding box center [682, 483] width 174 height 32
paste input "charityhomer@gmail.com"
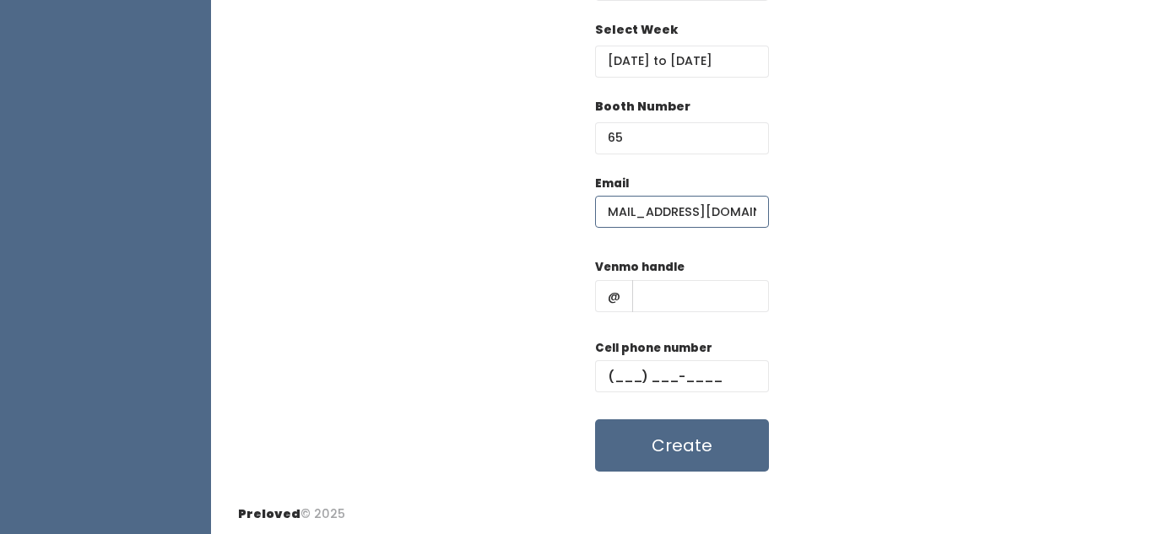
scroll to position [273, 0]
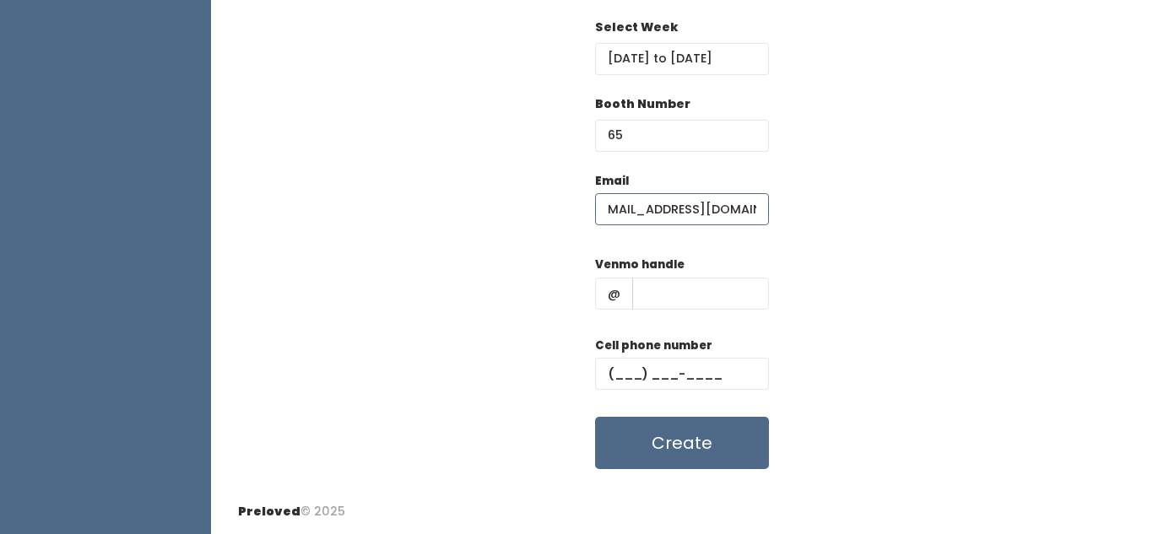
type input "charityhomer@gmail.com"
click at [709, 281] on input "text" at bounding box center [700, 294] width 137 height 32
type input "hhjk"
click at [651, 380] on input "text" at bounding box center [682, 374] width 174 height 32
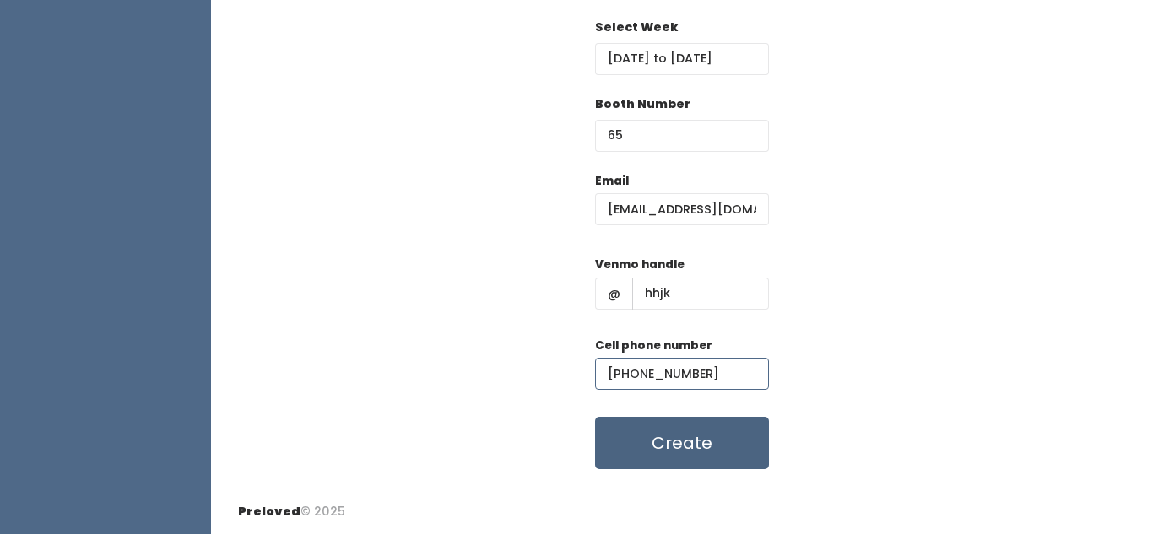
type input "(898) 988-9808"
click at [660, 444] on button "Create" at bounding box center [682, 443] width 174 height 52
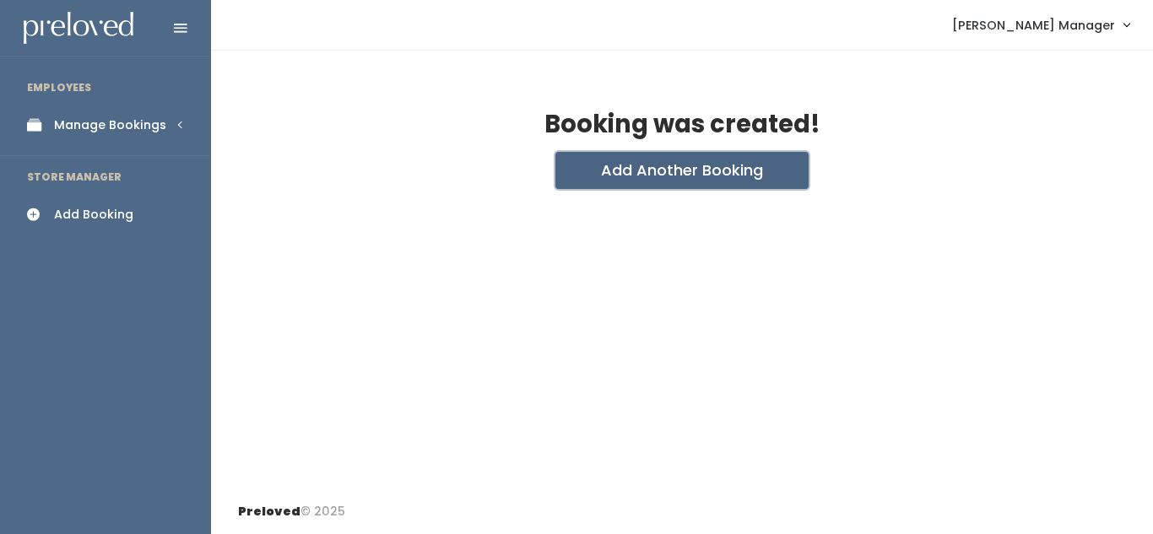
click at [606, 166] on button "Add Another Booking" at bounding box center [681, 170] width 253 height 37
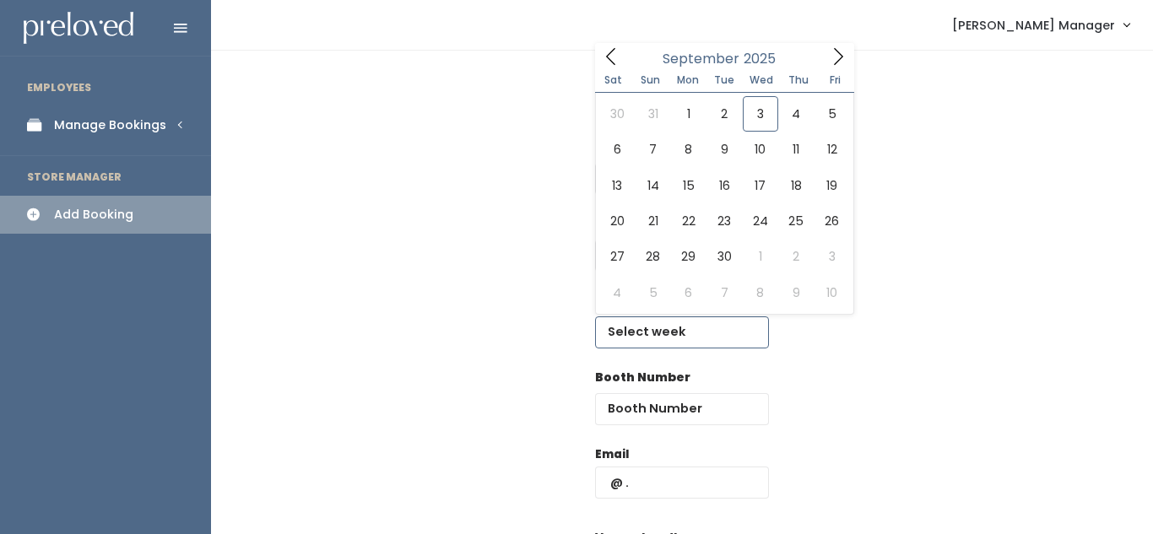
click at [657, 326] on input "text" at bounding box center [682, 332] width 174 height 32
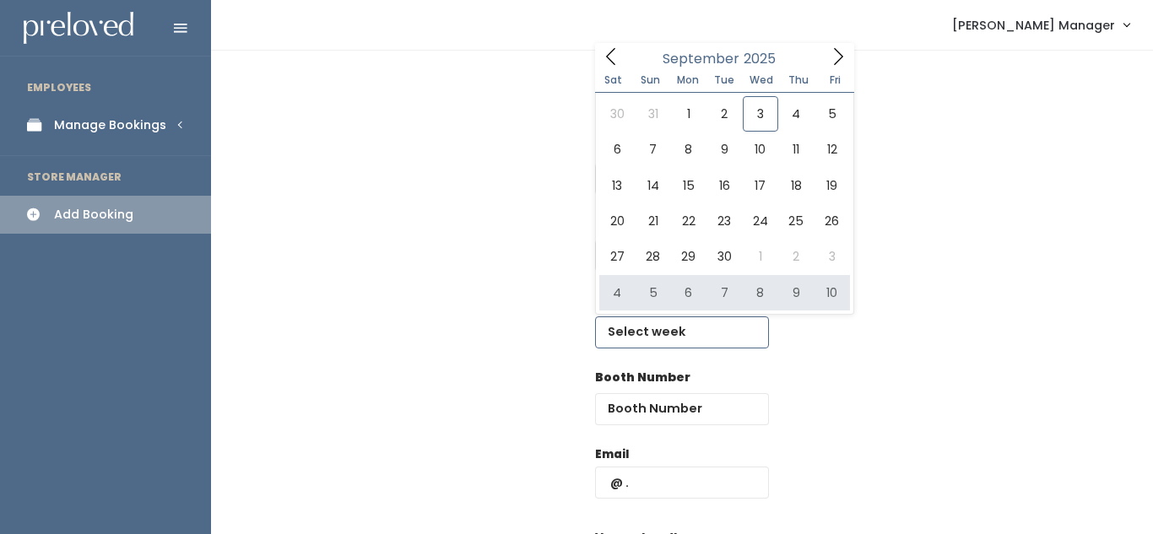
type input "October 4 to October 10"
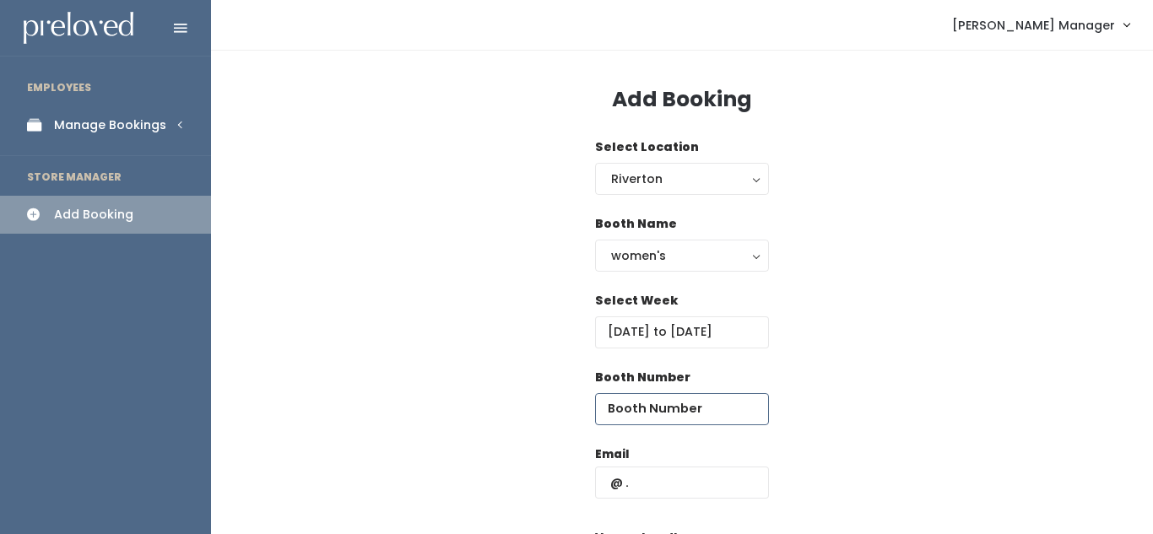
click at [635, 398] on input "number" at bounding box center [682, 409] width 174 height 32
type input "65"
click at [740, 252] on div "women's" at bounding box center [682, 255] width 142 height 19
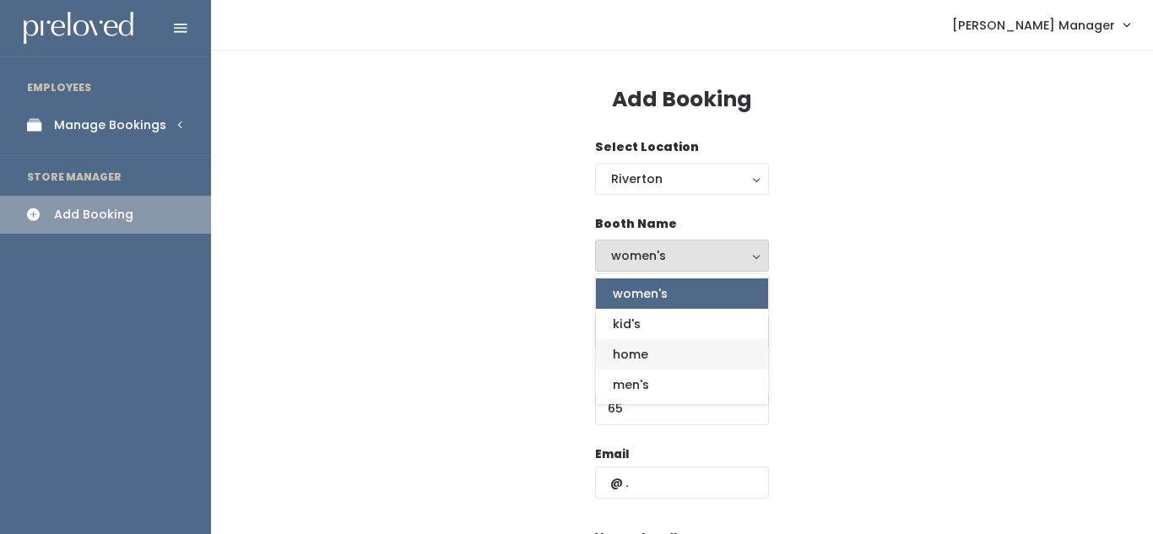
click at [688, 347] on link "home" at bounding box center [682, 354] width 172 height 30
select select "home"
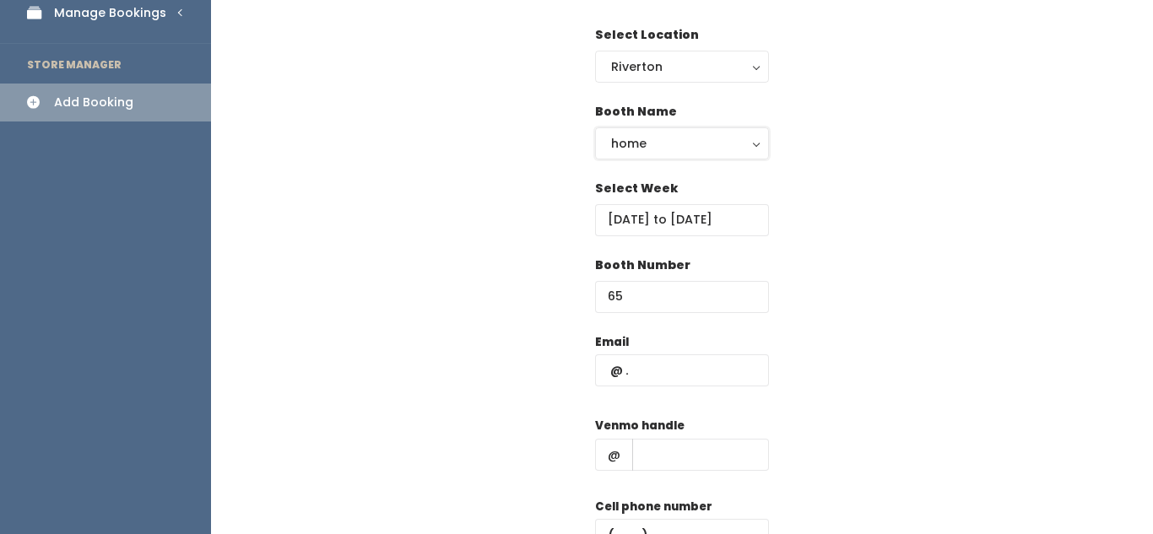
scroll to position [119, 0]
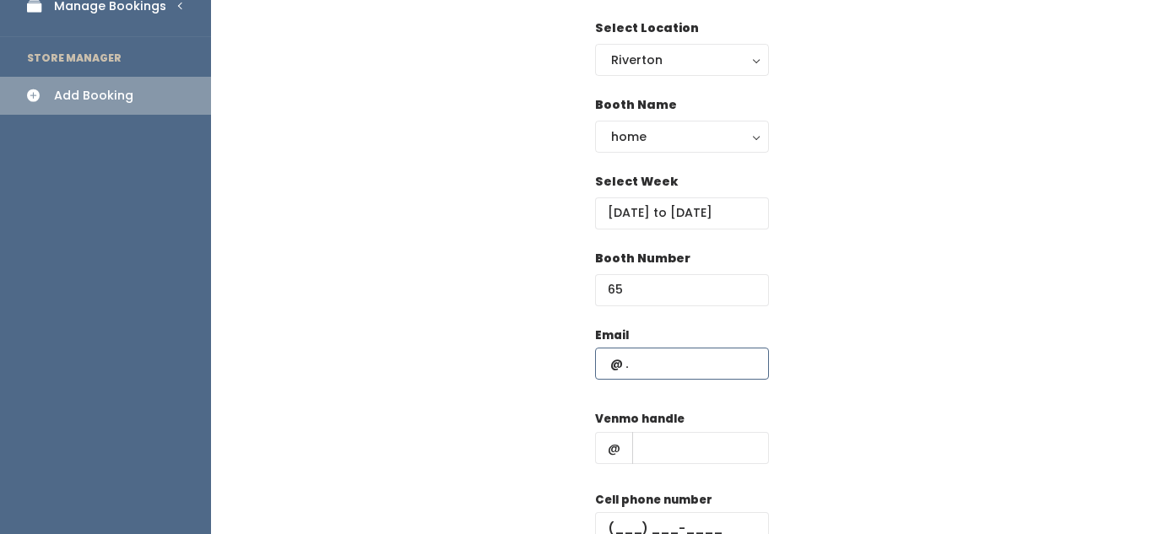
click at [673, 364] on input "text" at bounding box center [682, 364] width 174 height 32
paste input "[EMAIL_ADDRESS][DOMAIN_NAME]"
type input "[EMAIL_ADDRESS][DOMAIN_NAME]"
click at [665, 447] on input "text" at bounding box center [700, 448] width 137 height 32
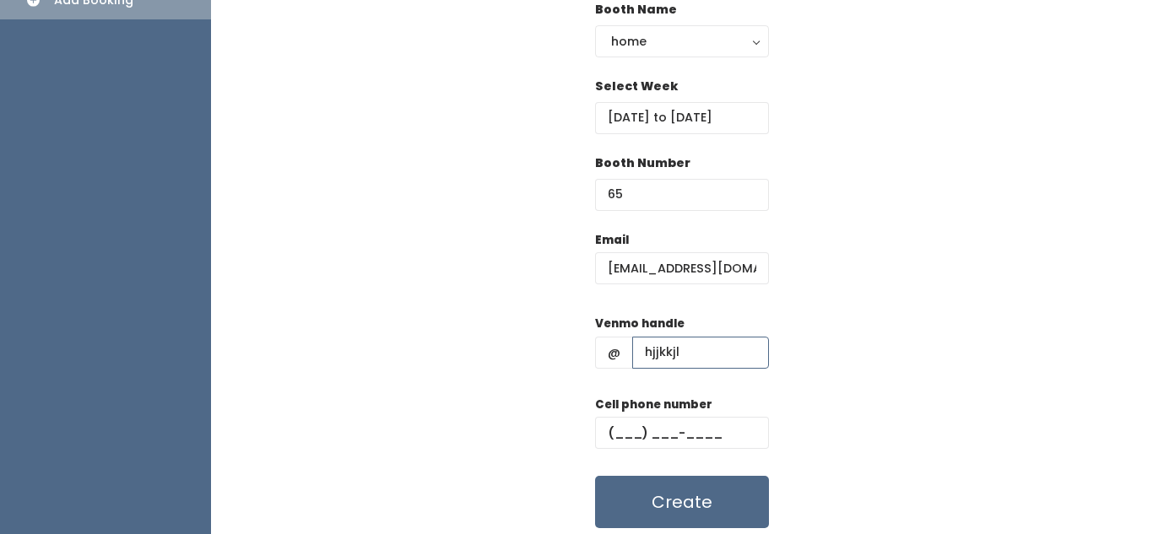
scroll to position [219, 0]
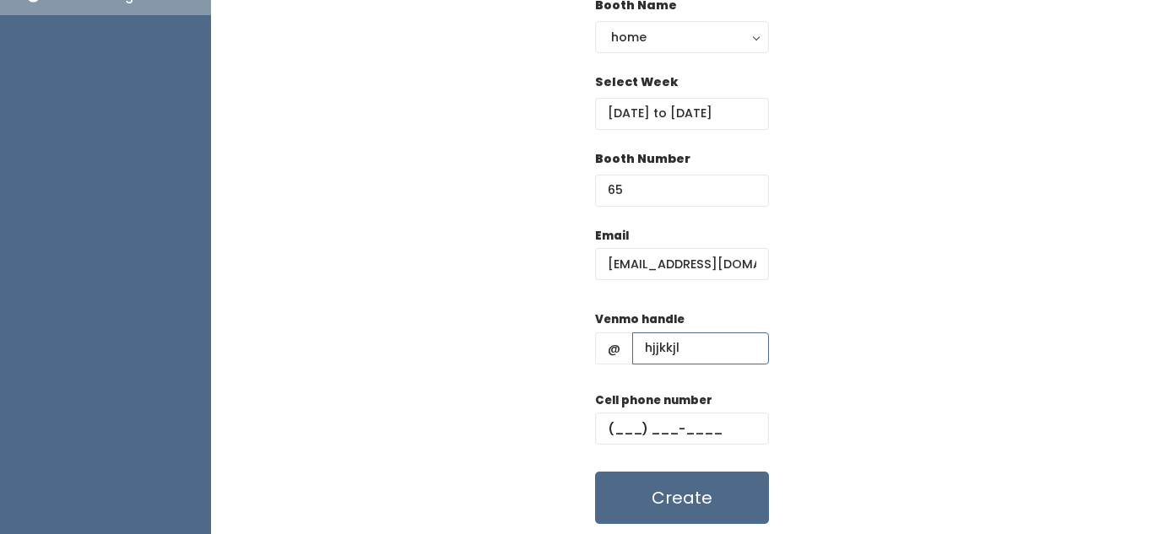
type input "hjjkkjl"
click at [651, 435] on input "text" at bounding box center [682, 429] width 174 height 32
type input "(898) 980-9809"
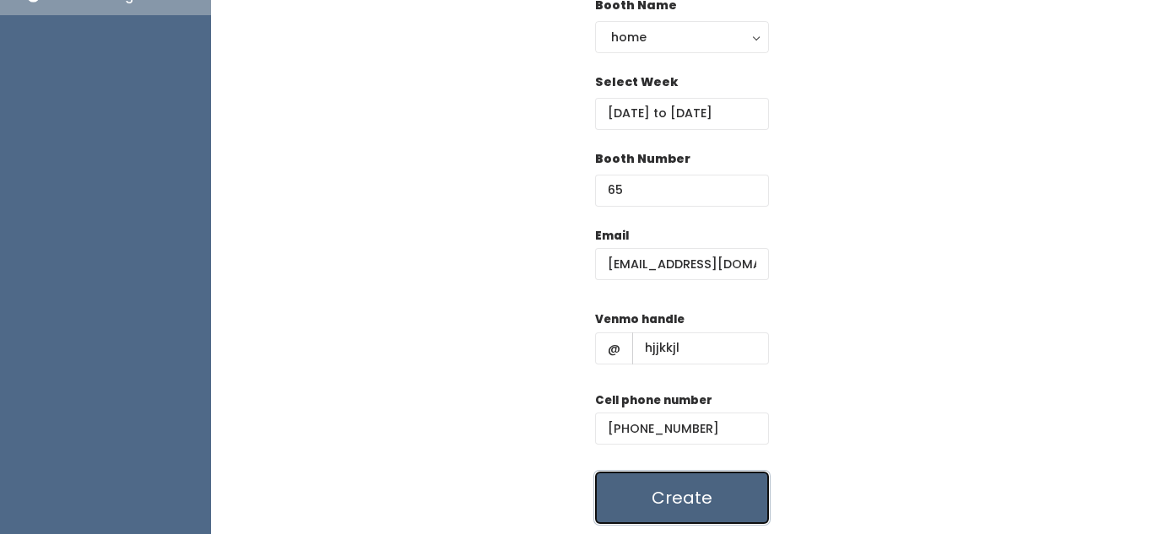
click at [668, 514] on button "Create" at bounding box center [682, 498] width 174 height 52
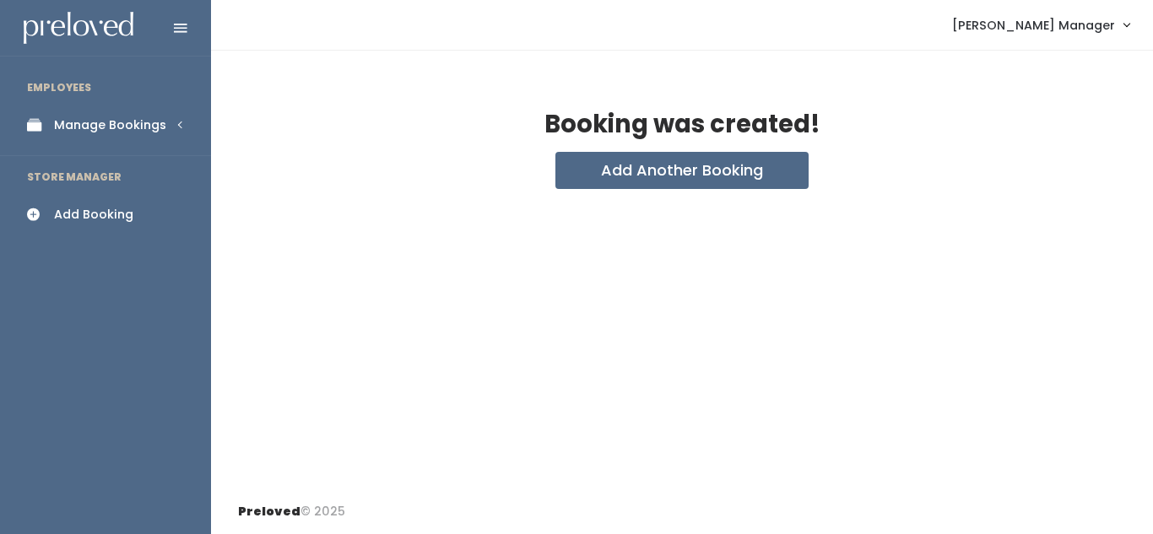
click at [96, 129] on div "Manage Bookings" at bounding box center [110, 125] width 112 height 18
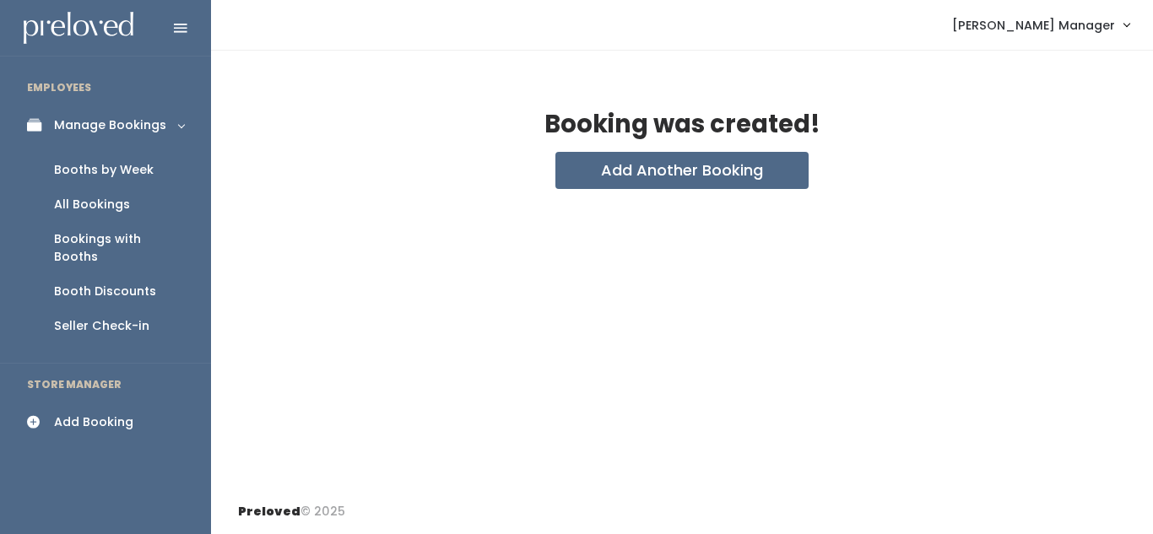
click at [105, 167] on div "Booths by Week" at bounding box center [104, 170] width 100 height 18
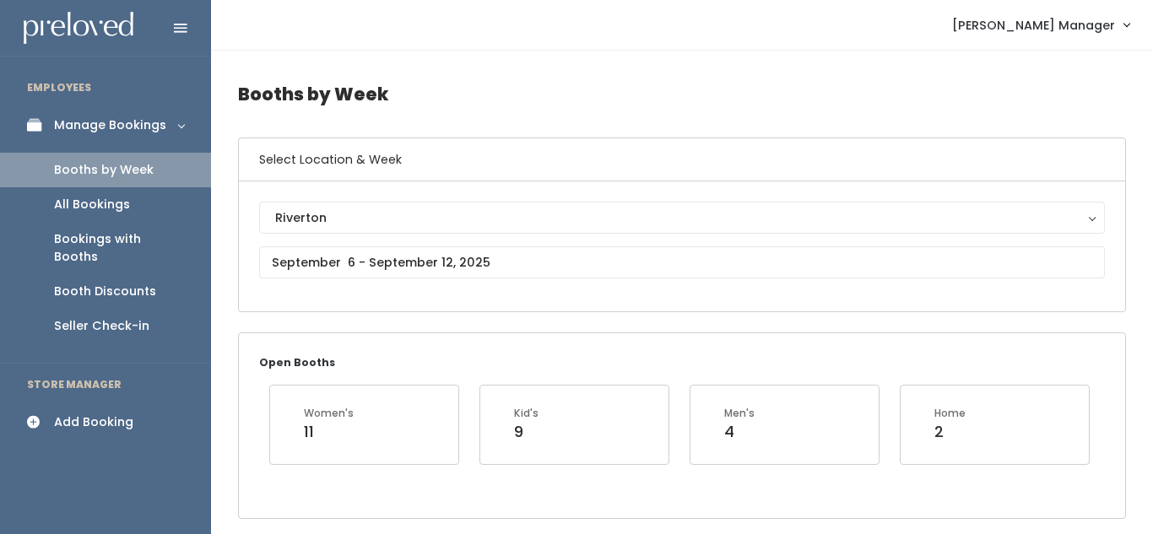
click at [292, 241] on div "Riverton Riverton" at bounding box center [681, 246] width 845 height 89
click at [297, 258] on input "text" at bounding box center [681, 262] width 845 height 32
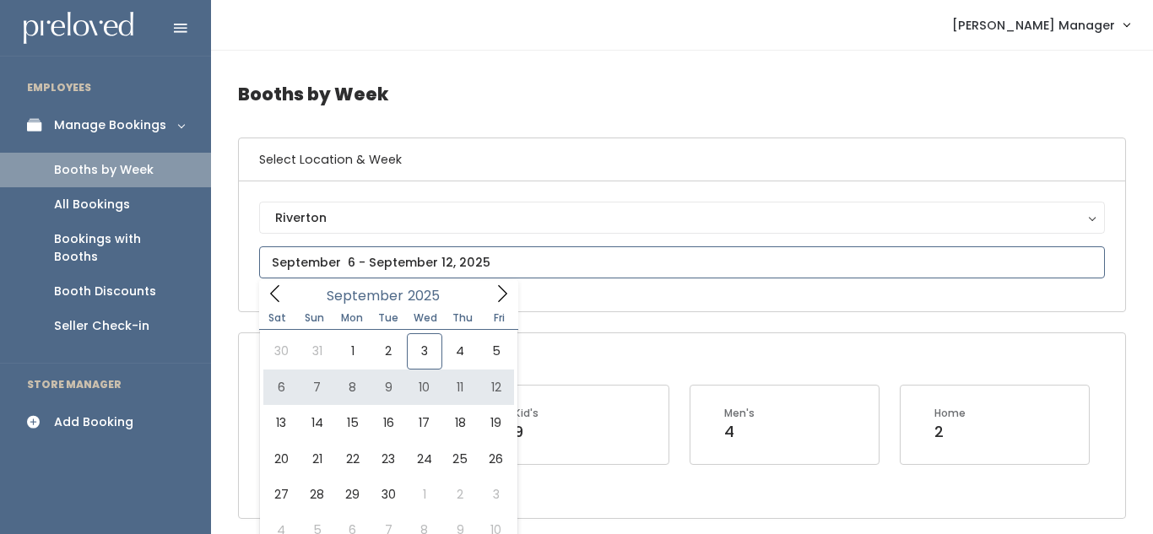
type input "September 6 to September 12"
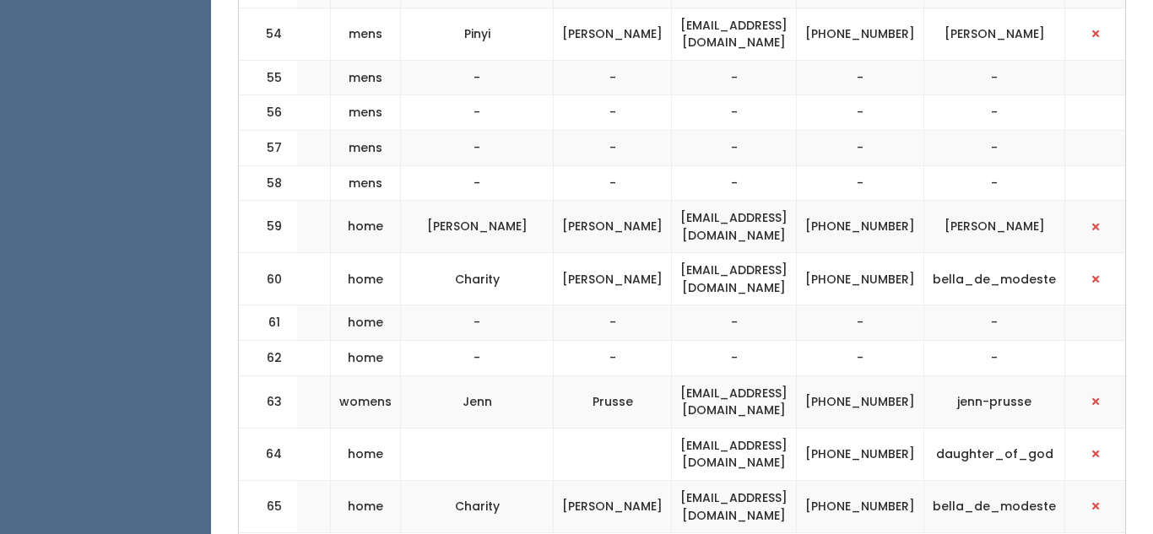
scroll to position [0, 489]
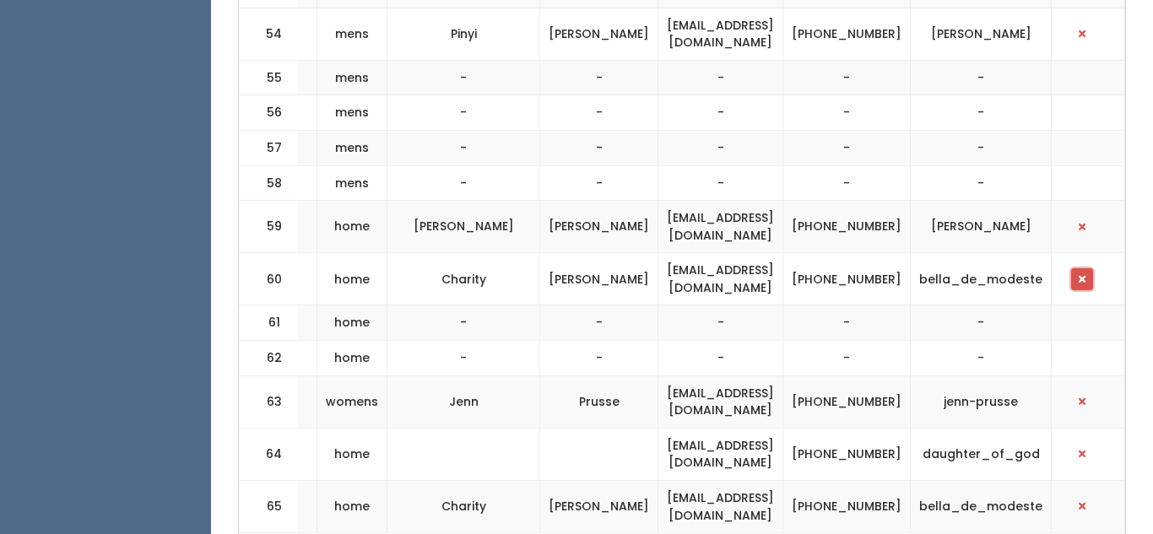
click at [1083, 274] on span "button" at bounding box center [1081, 279] width 7 height 10
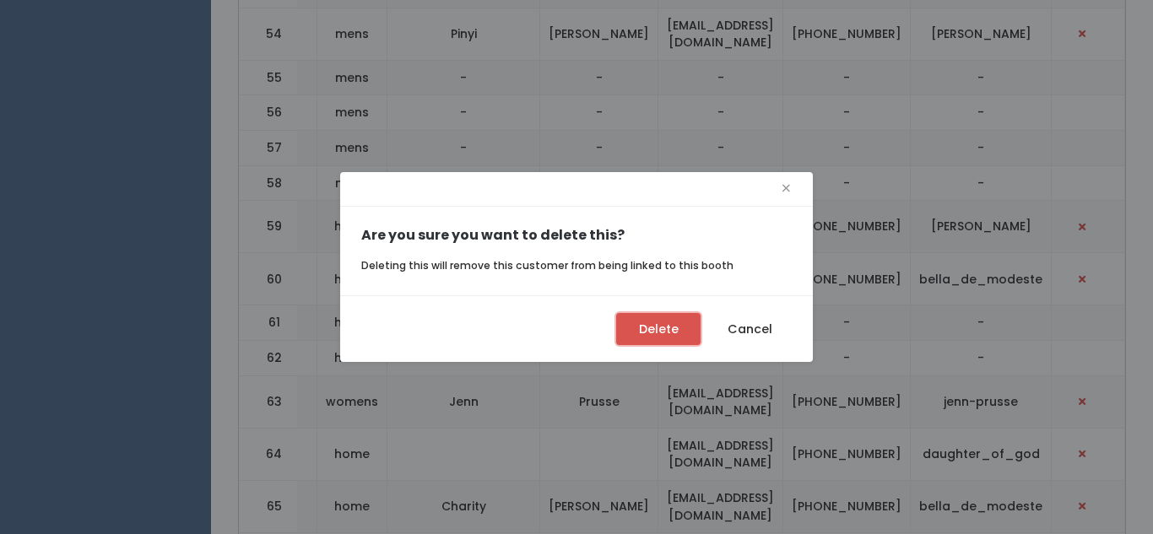
click at [656, 321] on button "Delete" at bounding box center [658, 329] width 84 height 32
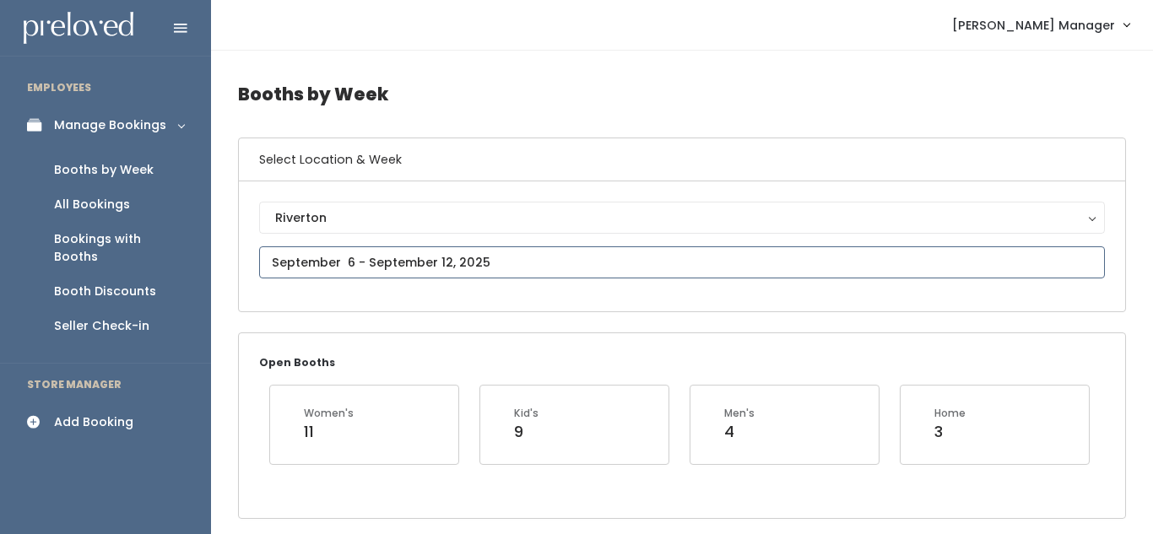
click at [406, 259] on input "text" at bounding box center [681, 262] width 845 height 32
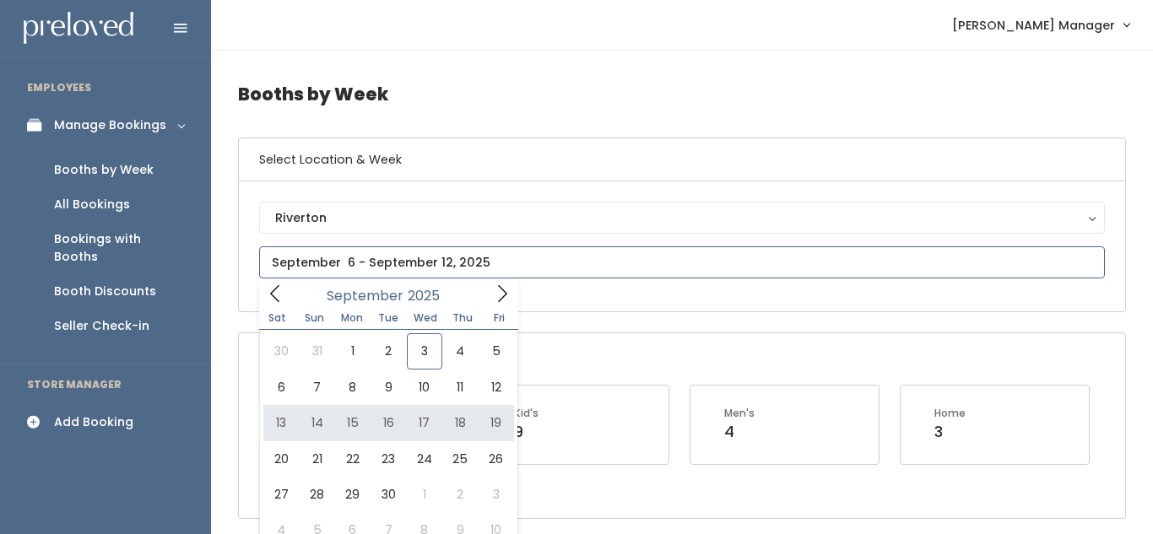
type input "[DATE] to [DATE]"
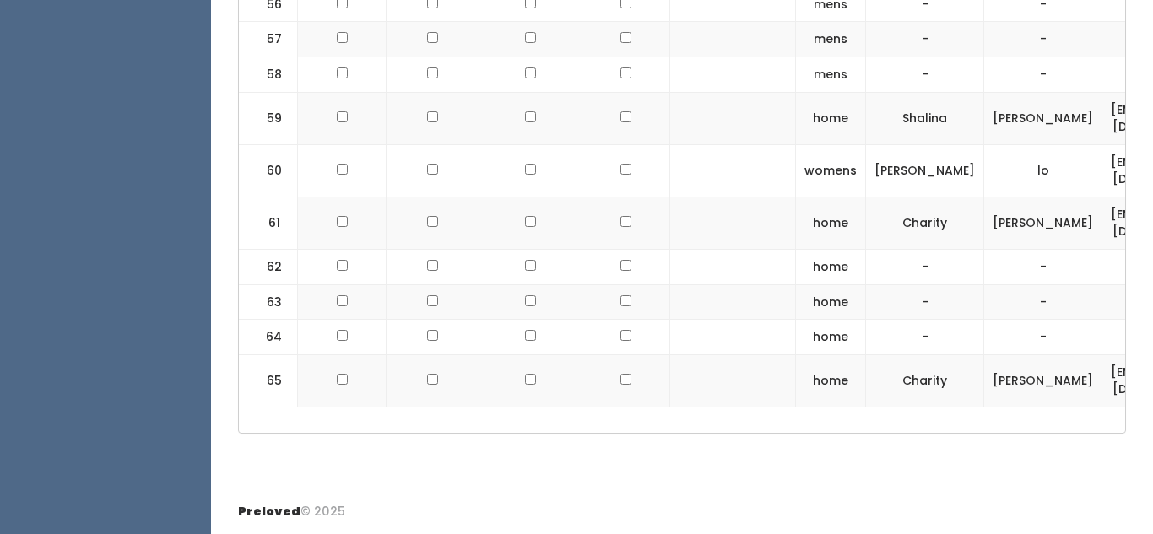
scroll to position [0, 357]
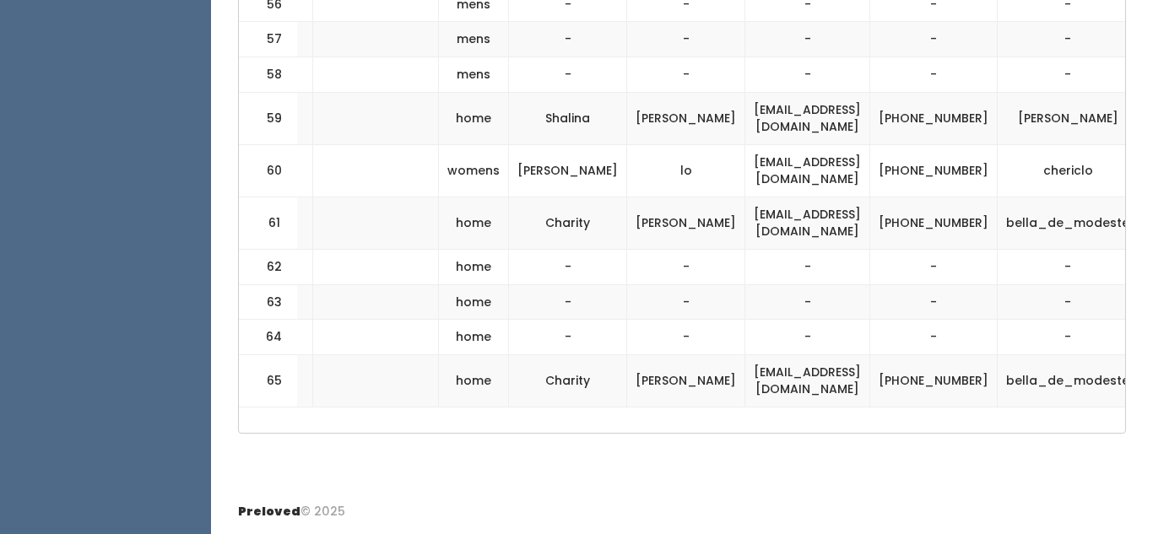
click at [1152, 221] on button "button" at bounding box center [1169, 223] width 22 height 22
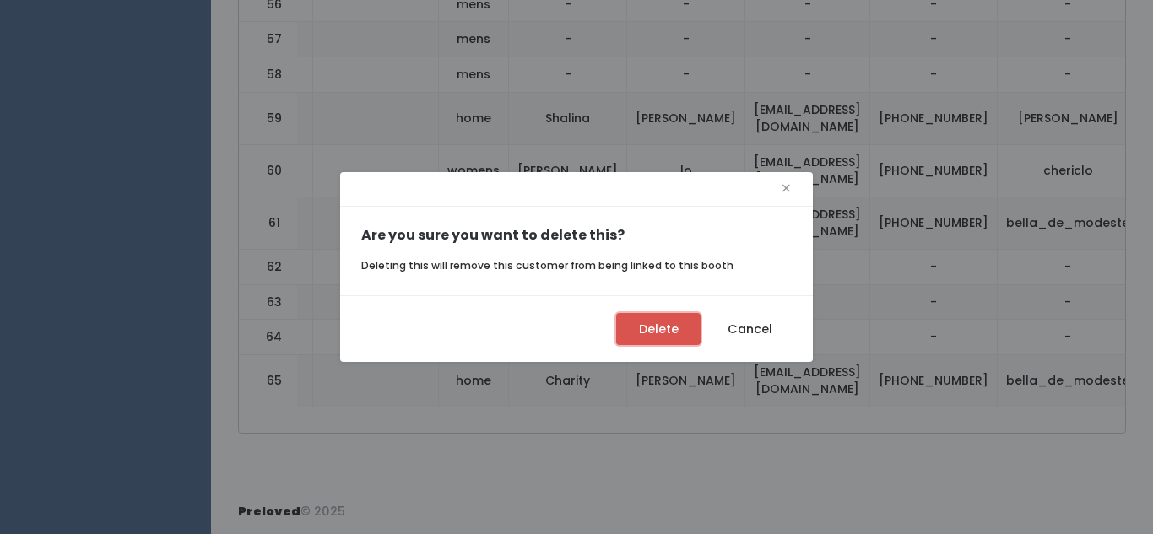
click at [641, 337] on button "Delete" at bounding box center [658, 329] width 84 height 32
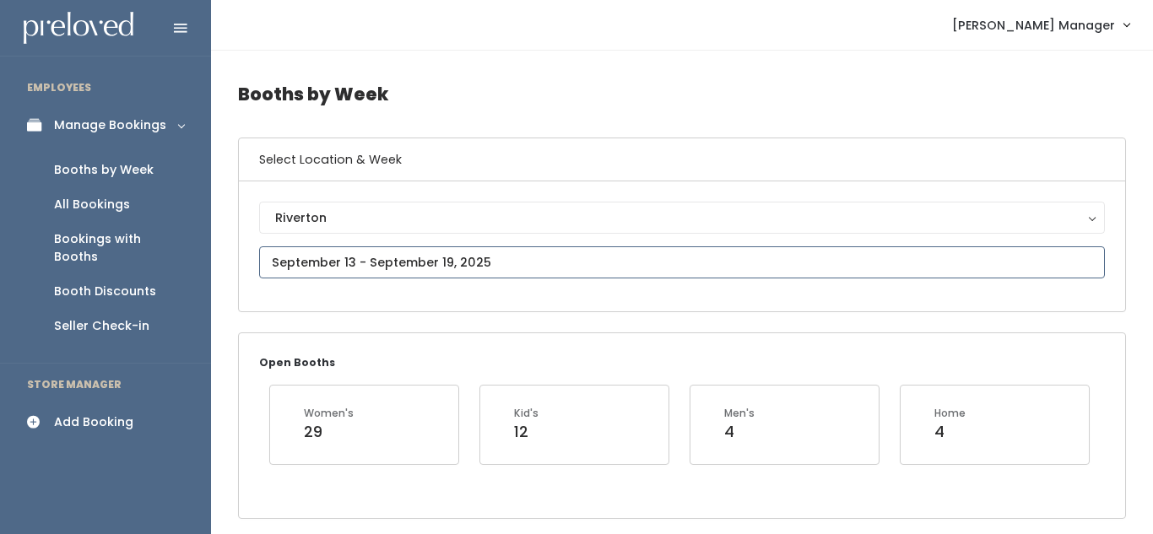
click at [441, 258] on input "text" at bounding box center [681, 262] width 845 height 32
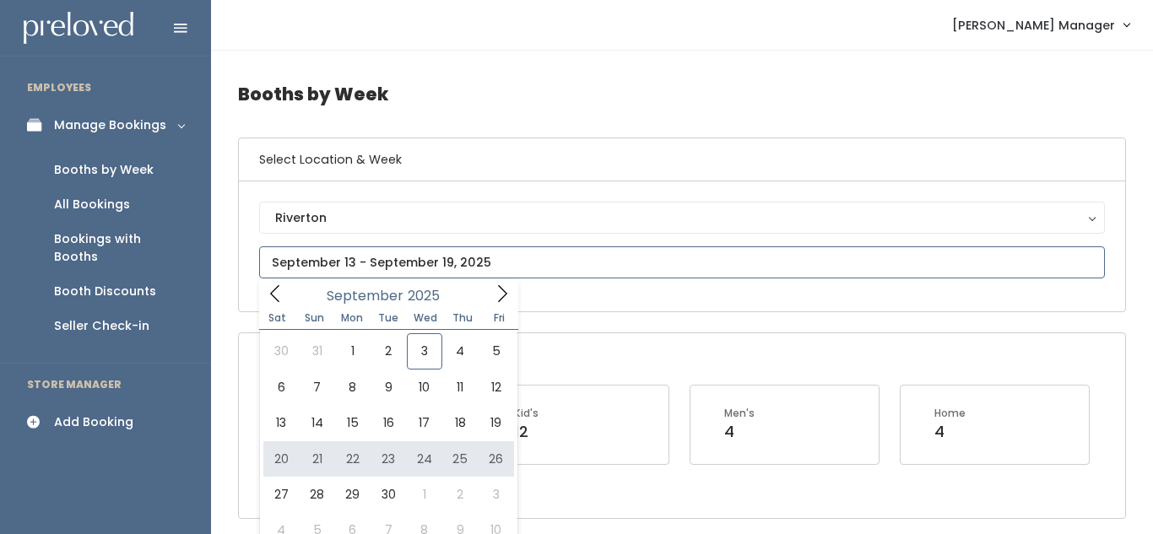
type input "September 20 to September 26"
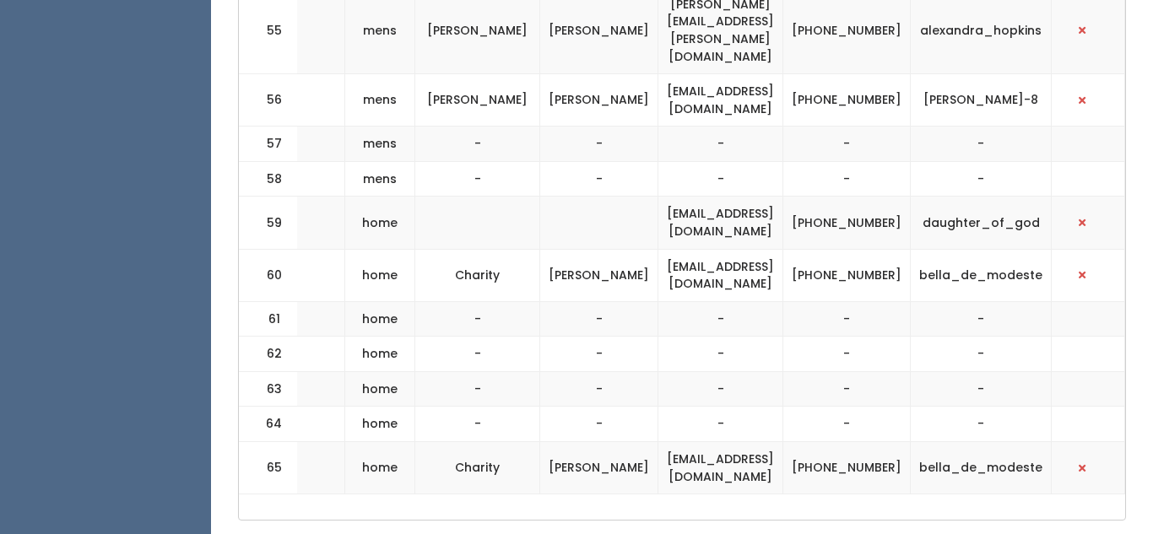
scroll to position [0, 491]
click at [1081, 264] on button "button" at bounding box center [1082, 275] width 22 height 22
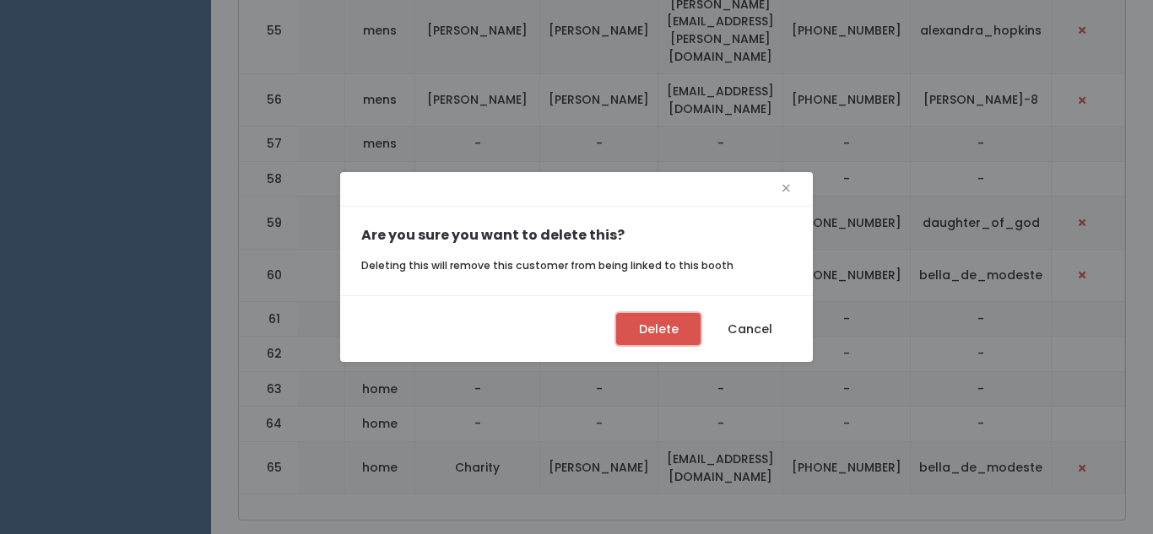
click at [677, 325] on button "Delete" at bounding box center [658, 329] width 84 height 32
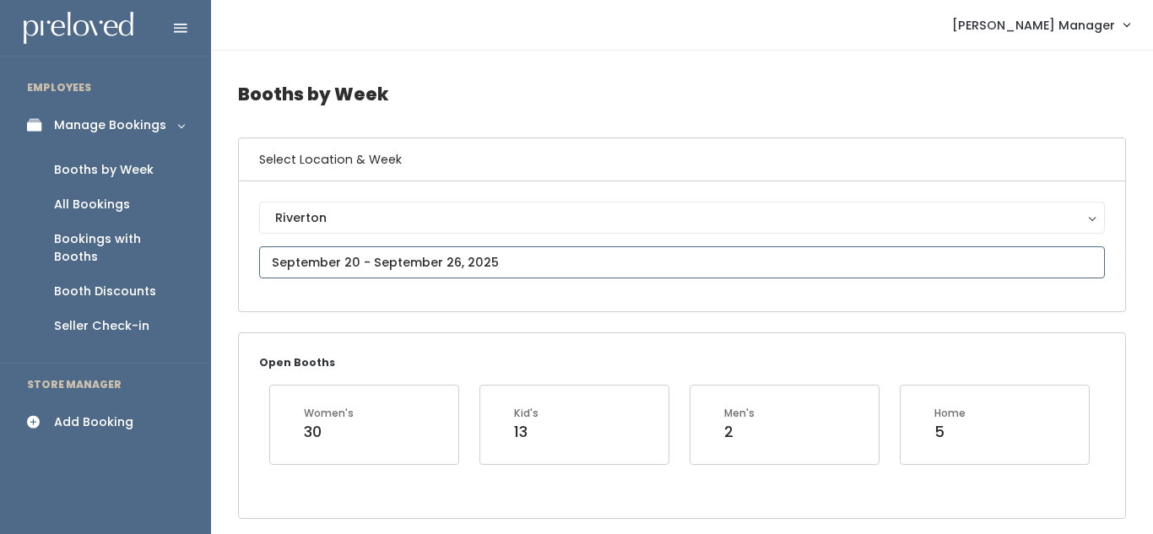
click at [383, 259] on input "text" at bounding box center [681, 262] width 845 height 32
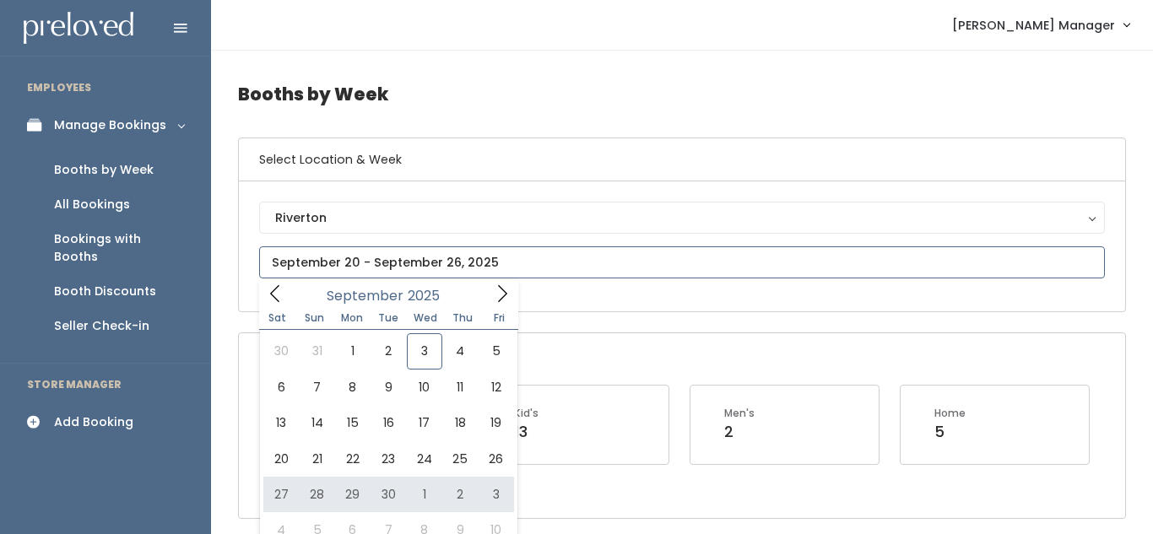
type input "September 27 to October 3"
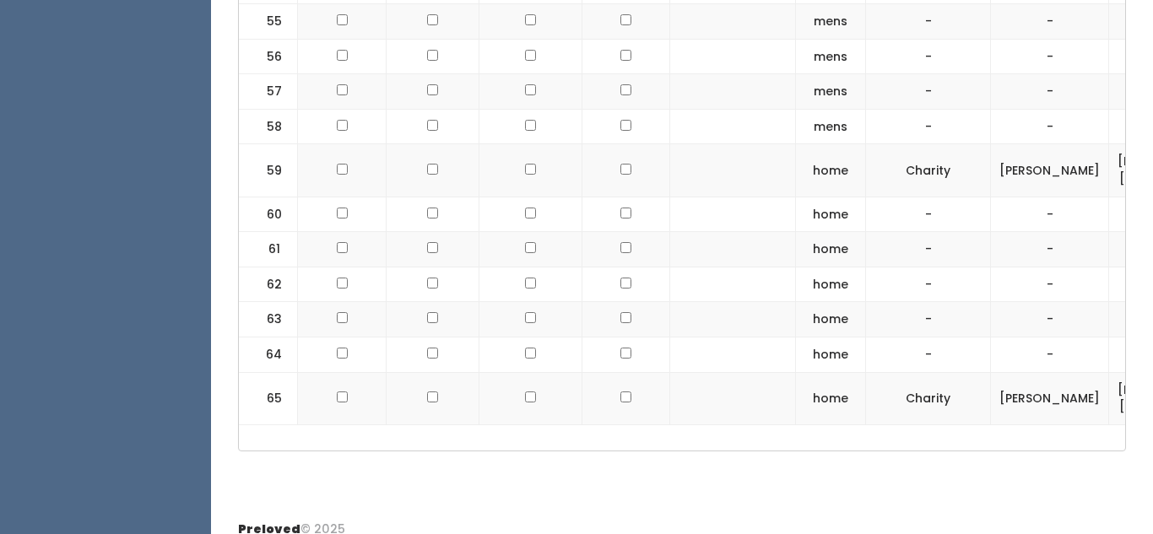
scroll to position [0, 430]
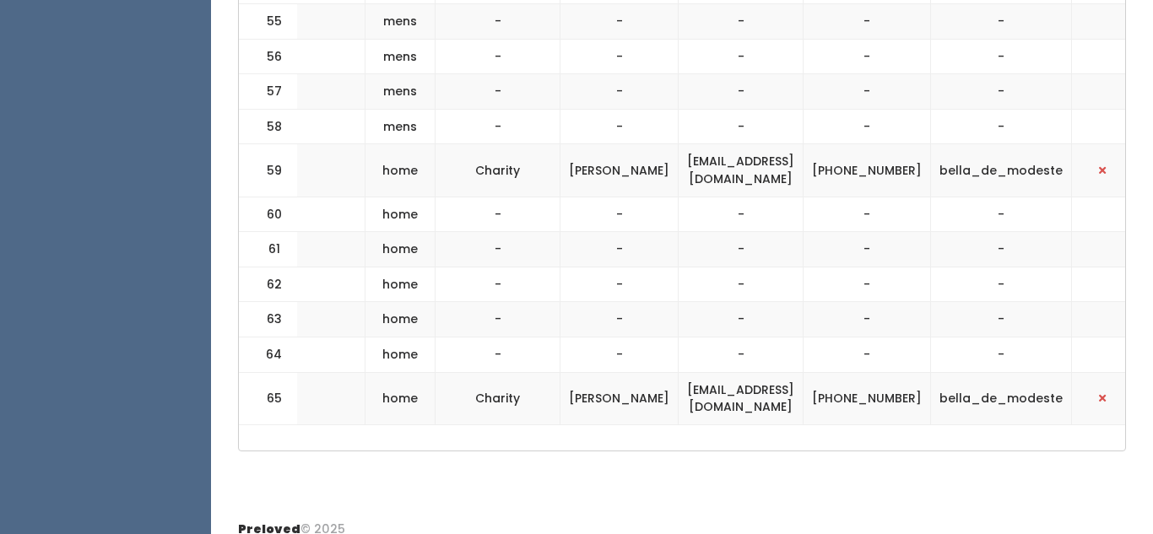
click at [1095, 149] on td at bounding box center [1108, 170] width 73 height 52
click at [1091, 159] on button "button" at bounding box center [1102, 170] width 22 height 22
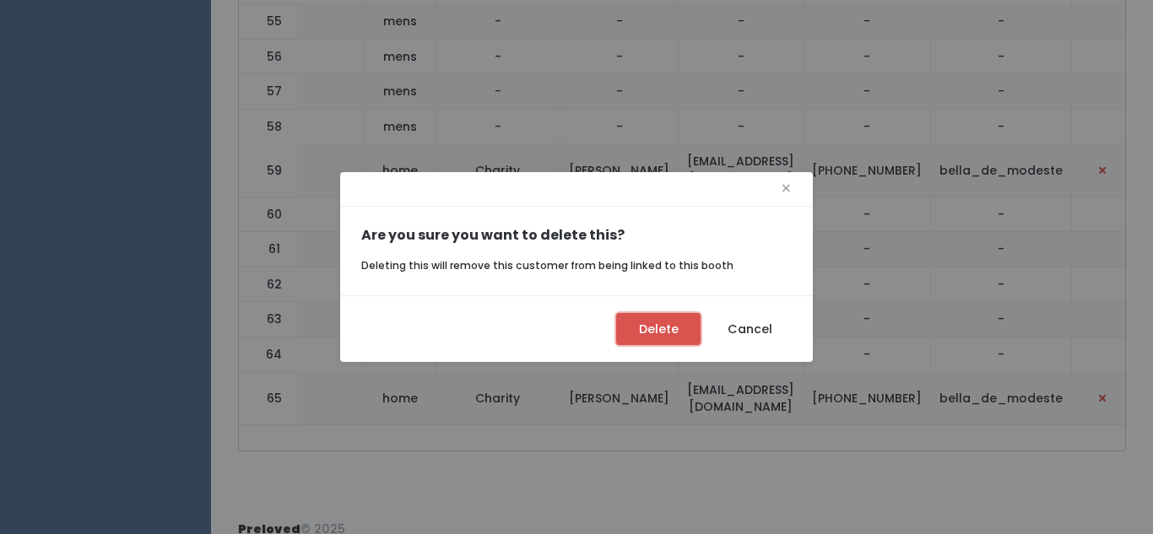
click at [637, 330] on button "Delete" at bounding box center [658, 329] width 84 height 32
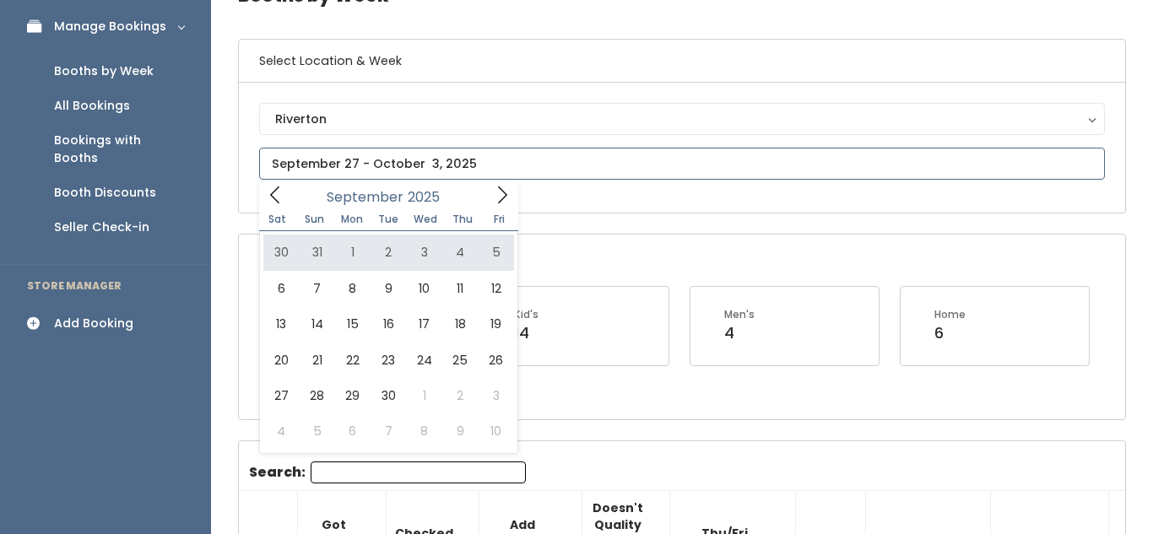
scroll to position [105, 0]
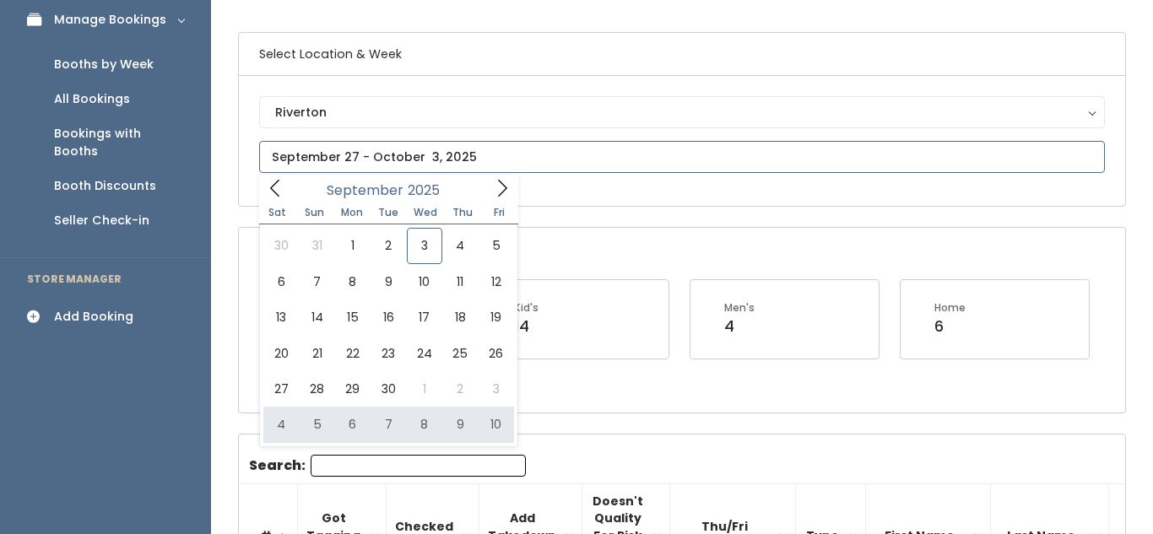
type input "October 4 to October 10"
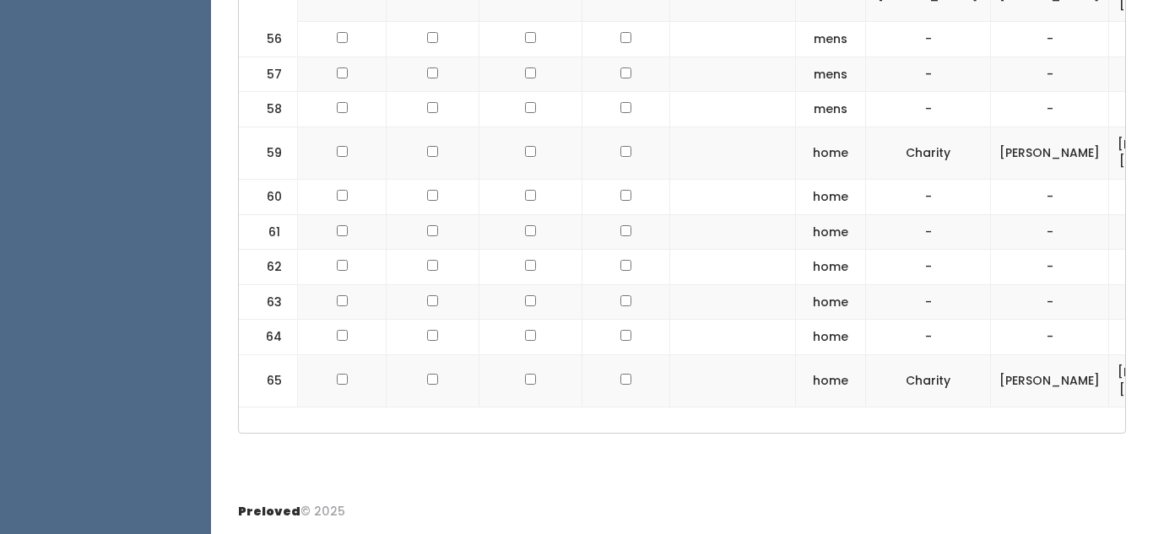
scroll to position [0, 456]
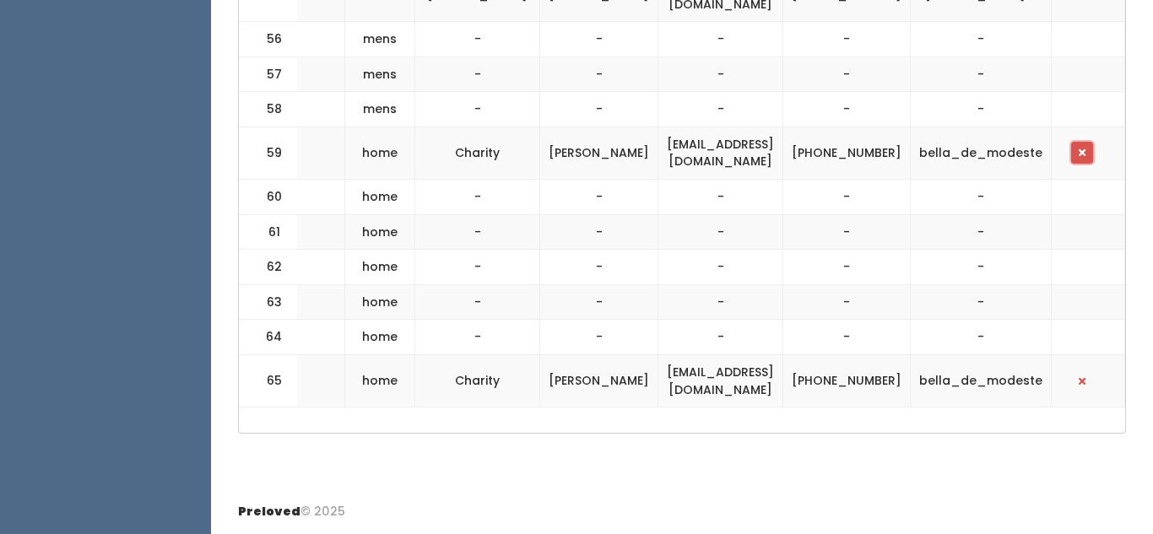
click at [1088, 155] on button "button" at bounding box center [1082, 153] width 22 height 22
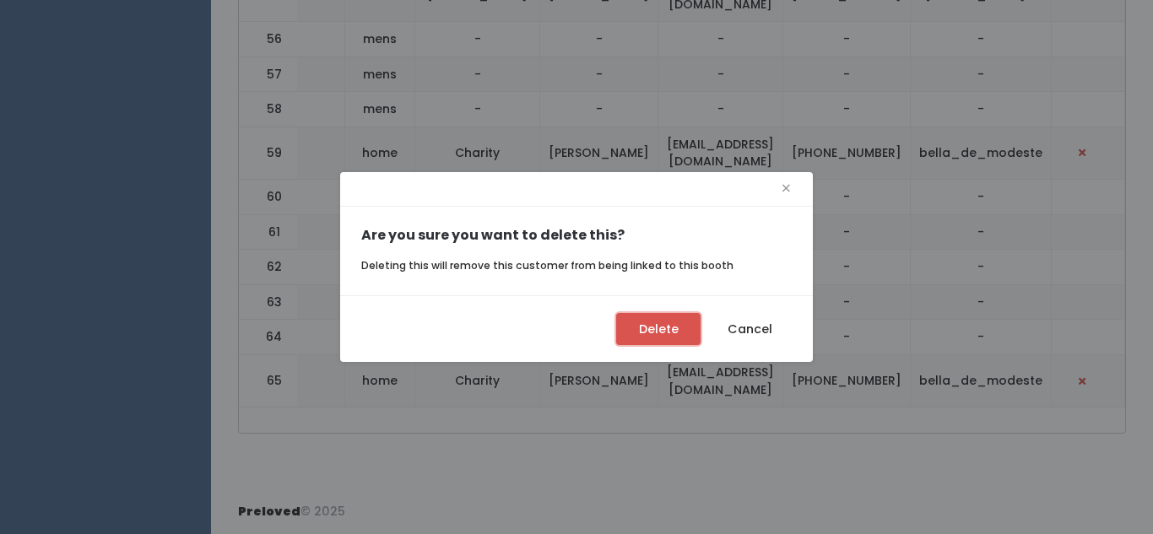
click at [645, 339] on button "Delete" at bounding box center [658, 329] width 84 height 32
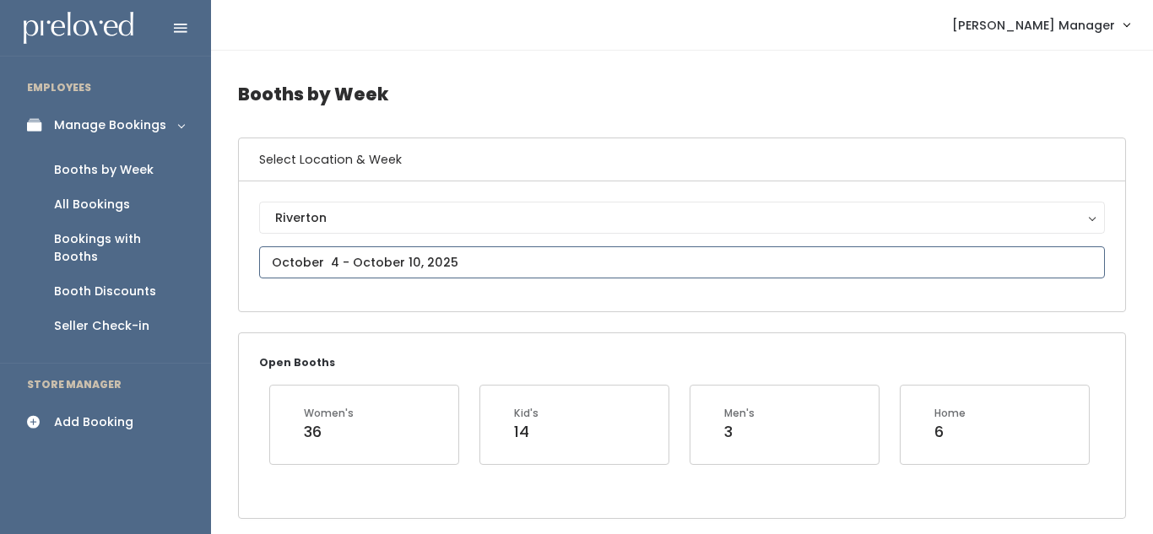
click at [364, 260] on input "text" at bounding box center [681, 262] width 845 height 32
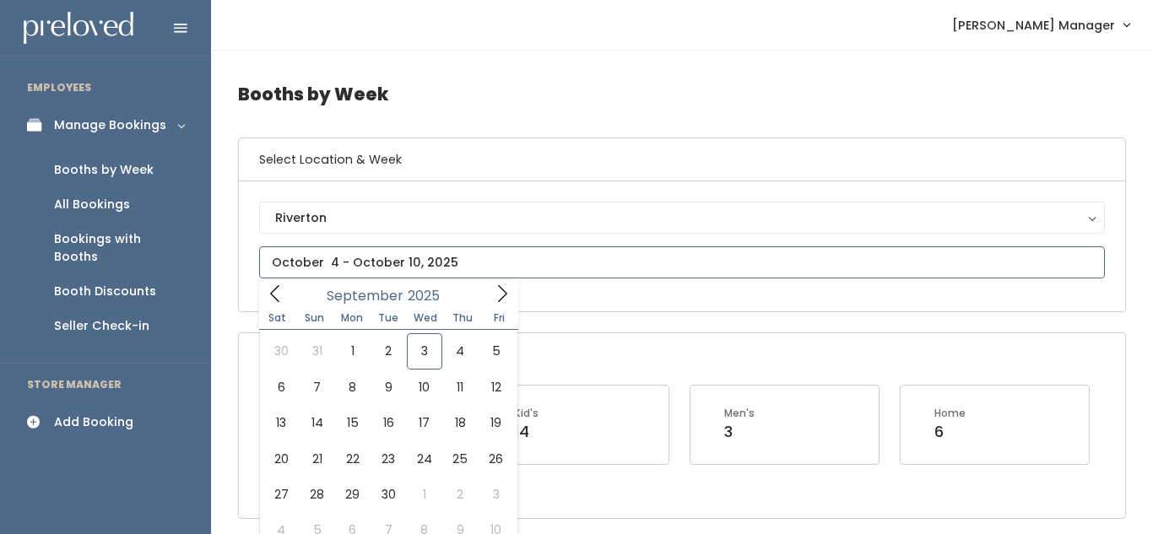
click at [495, 297] on icon at bounding box center [502, 293] width 19 height 19
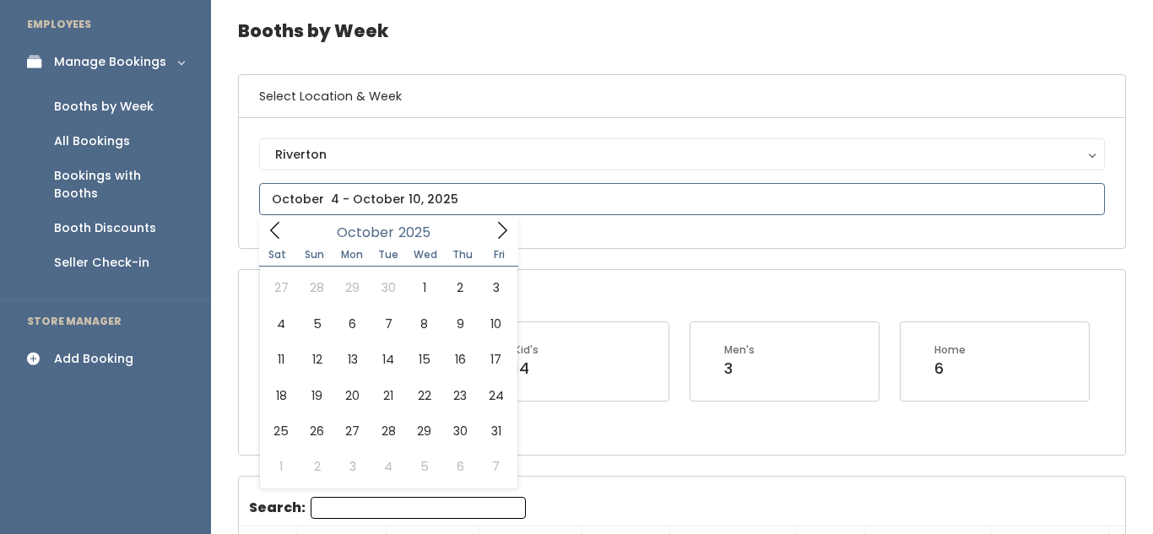
scroll to position [65, 0]
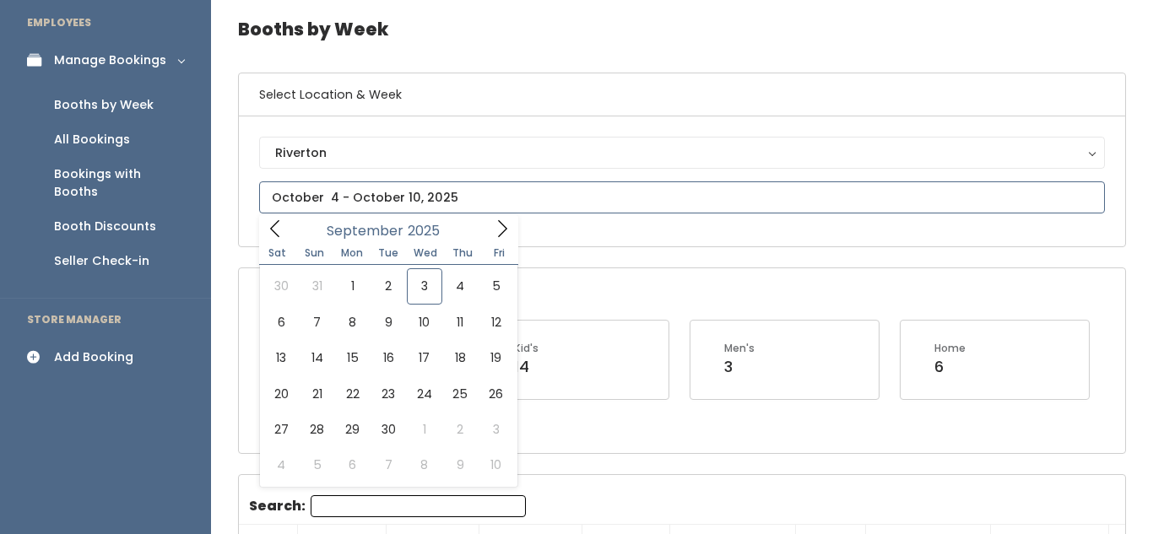
click at [273, 217] on span at bounding box center [275, 228] width 32 height 26
click at [500, 234] on icon at bounding box center [502, 228] width 9 height 17
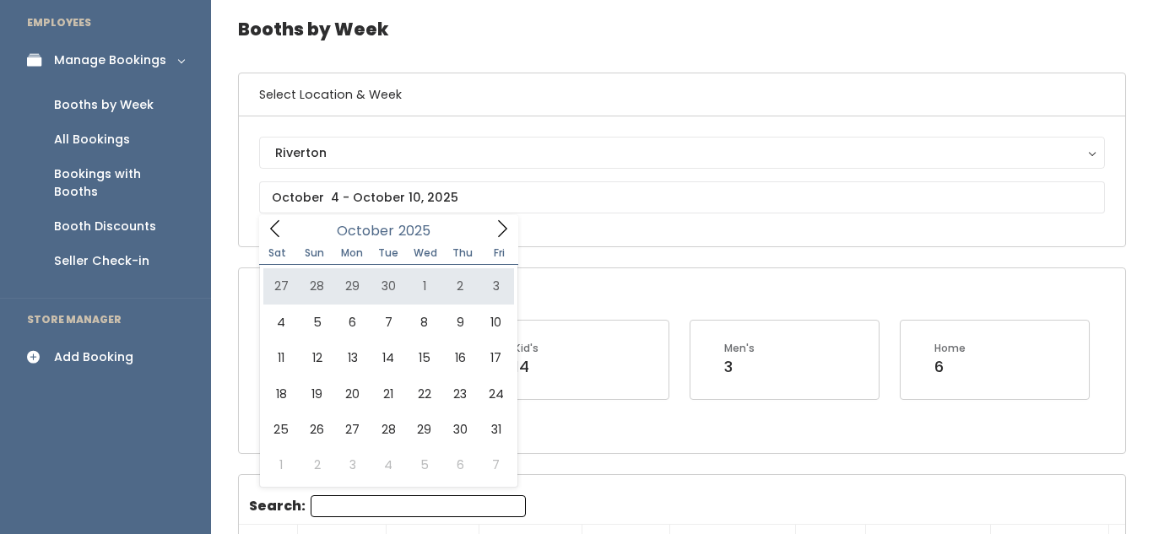
click at [116, 348] on div "Add Booking" at bounding box center [93, 357] width 79 height 18
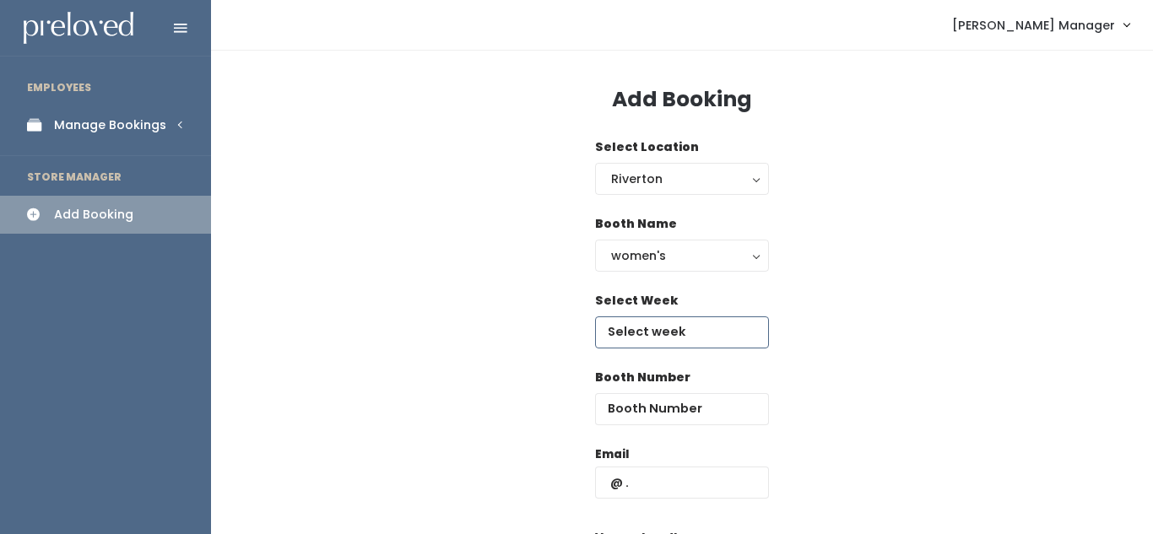
click at [642, 328] on input "text" at bounding box center [682, 332] width 174 height 32
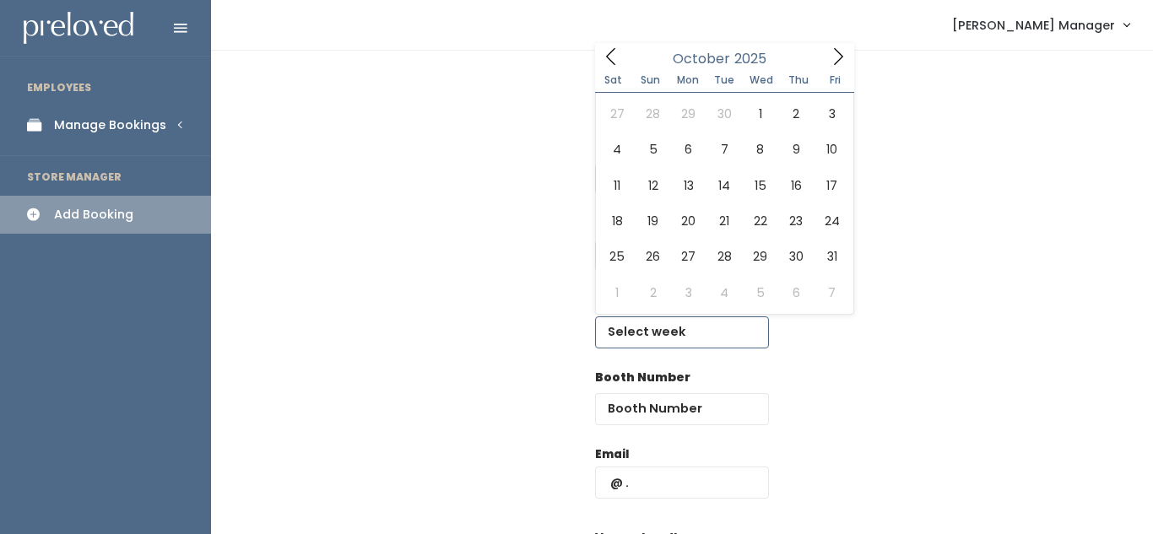
click at [834, 63] on icon at bounding box center [838, 56] width 9 height 17
type input "October 11 to October 17"
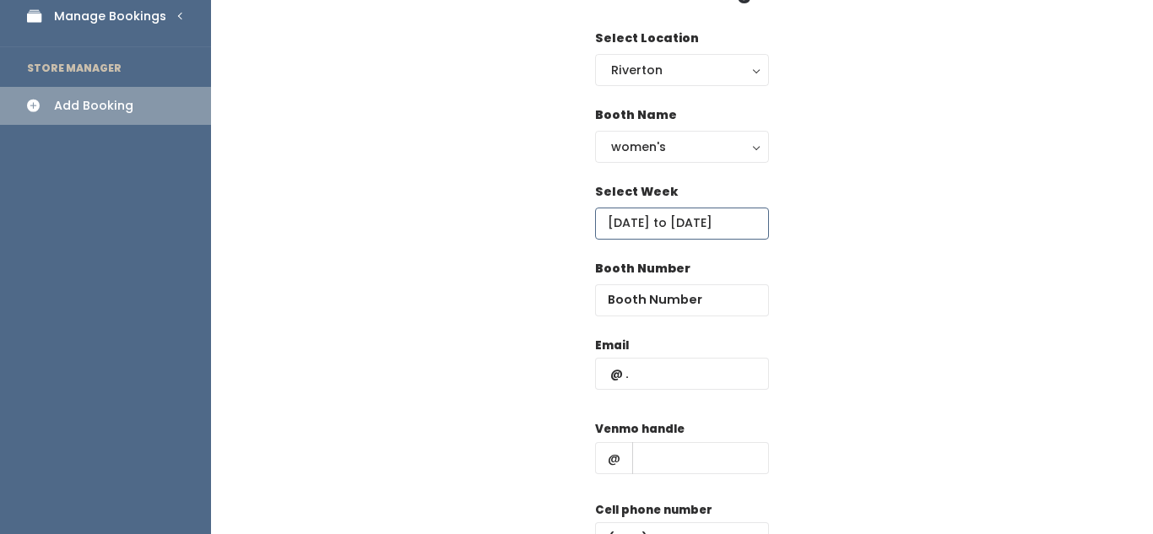
scroll to position [114, 0]
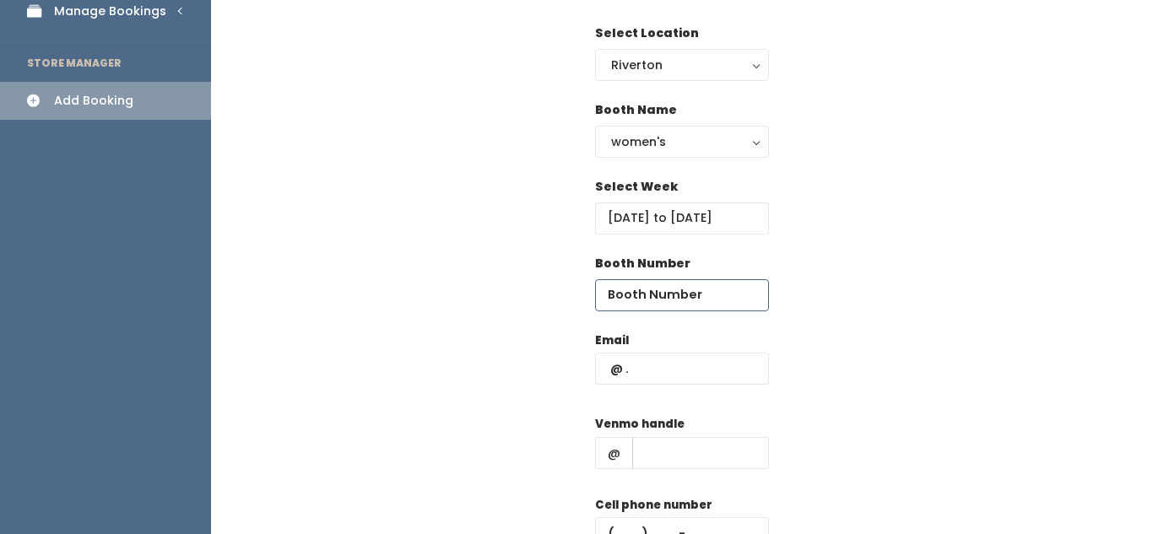
click at [689, 300] on input "number" at bounding box center [682, 295] width 174 height 32
type input "65"
click at [647, 370] on input "text" at bounding box center [682, 369] width 174 height 32
paste input "[EMAIL_ADDRESS][DOMAIN_NAME]"
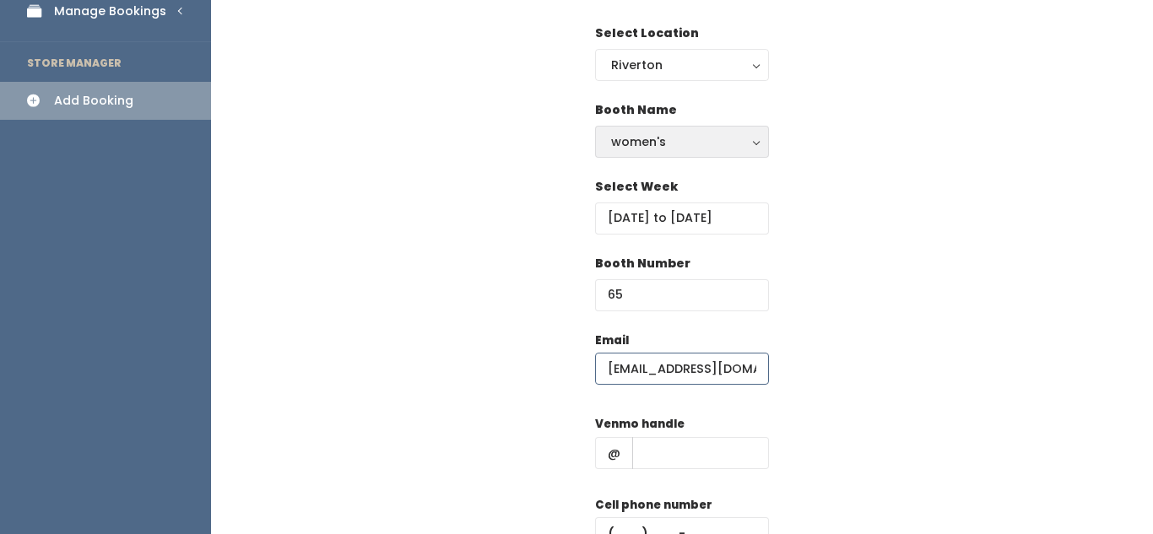
scroll to position [0, 12]
type input "[EMAIL_ADDRESS][DOMAIN_NAME]"
click at [691, 454] on input "text" at bounding box center [700, 453] width 137 height 32
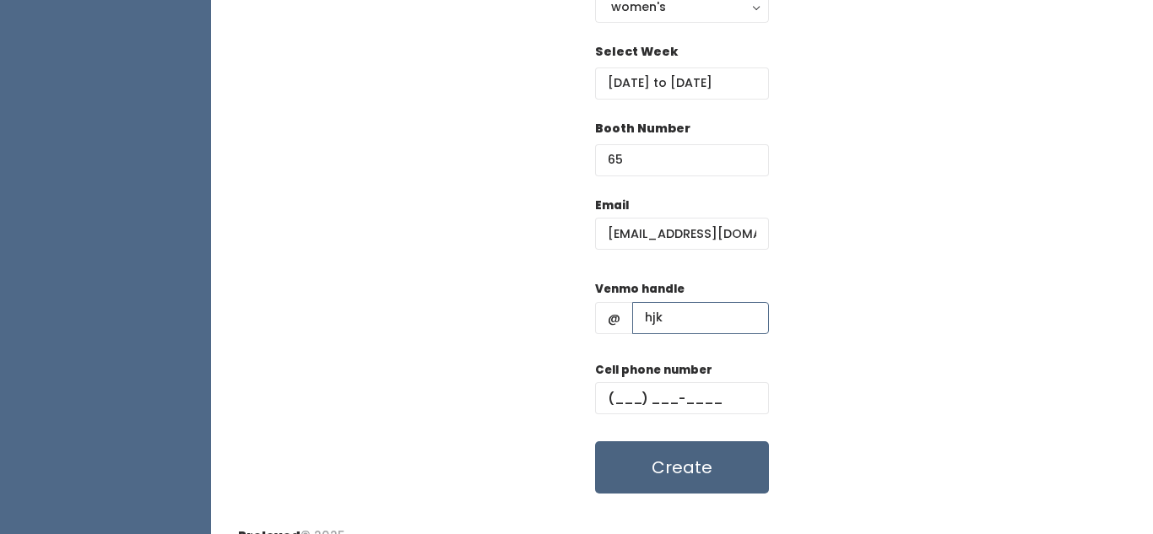
scroll to position [261, 0]
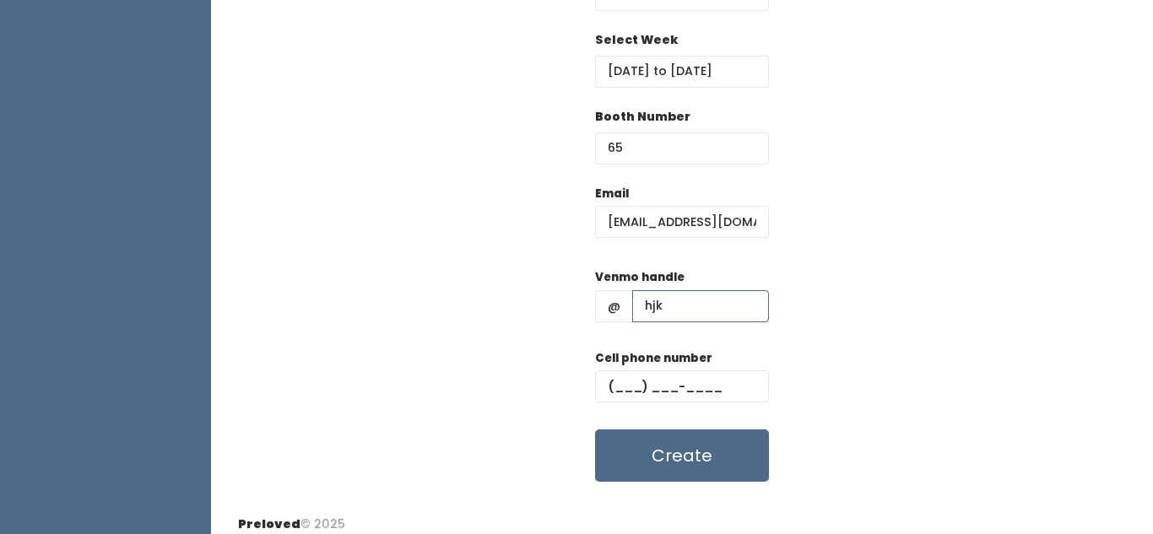
type input "hjk"
click at [662, 387] on input "text" at bounding box center [682, 386] width 174 height 32
type input "(890) 890-8908"
click at [653, 474] on button "Create" at bounding box center [682, 455] width 174 height 52
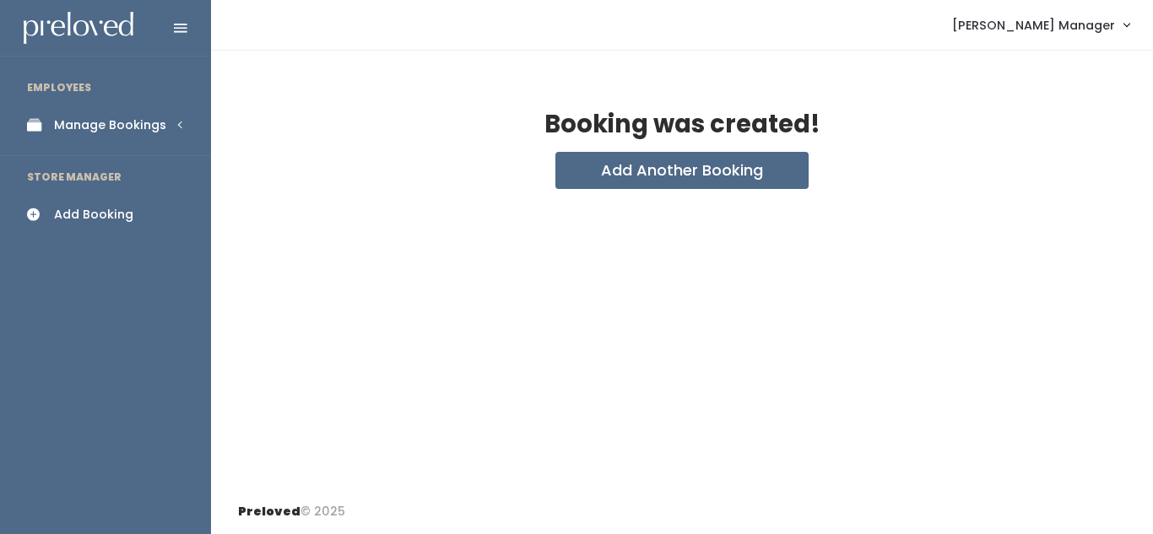
click at [95, 117] on div "Manage Bookings" at bounding box center [110, 125] width 112 height 18
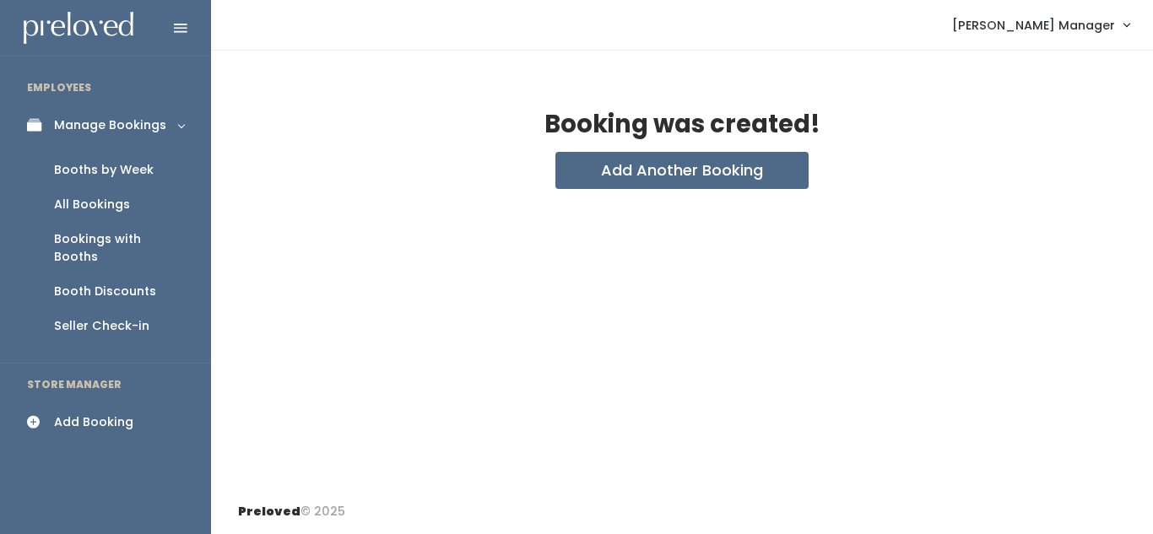
click at [100, 162] on div "Booths by Week" at bounding box center [104, 170] width 100 height 18
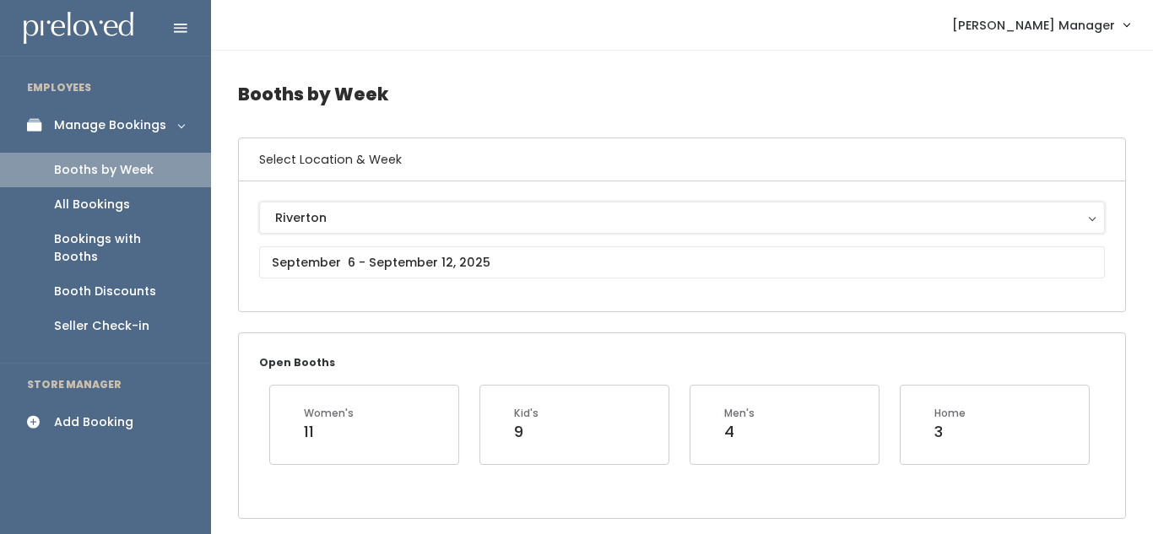
click at [446, 220] on div "Riverton" at bounding box center [681, 217] width 813 height 19
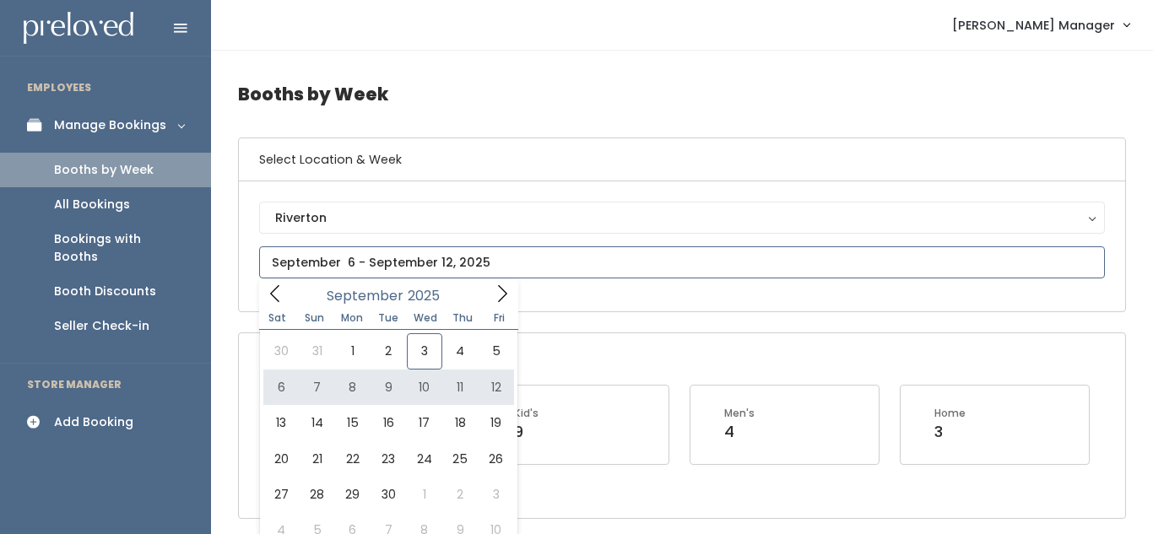
type input "September 6 to September 12"
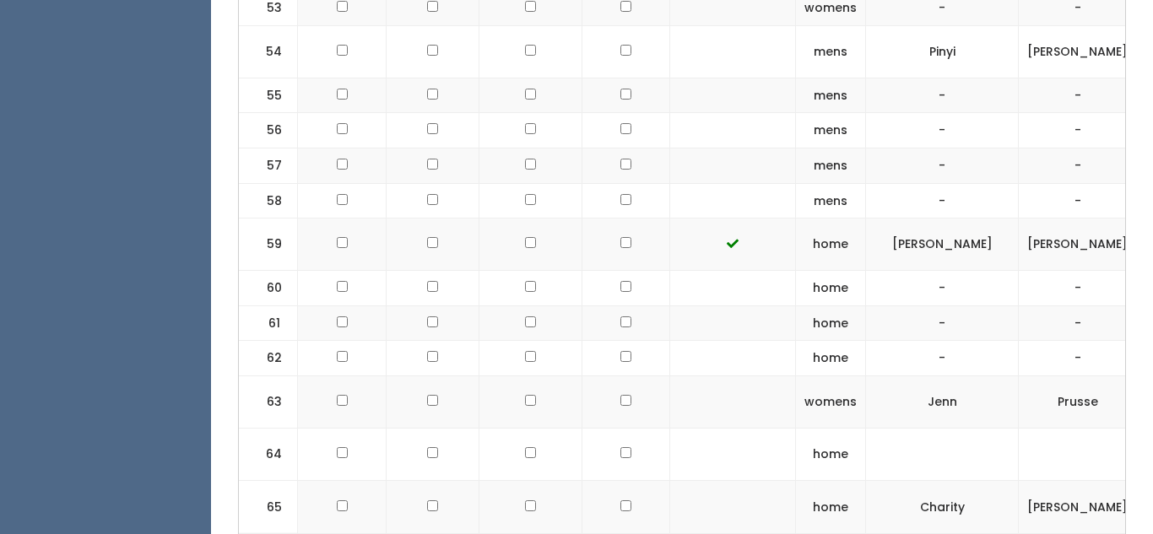
scroll to position [0, 489]
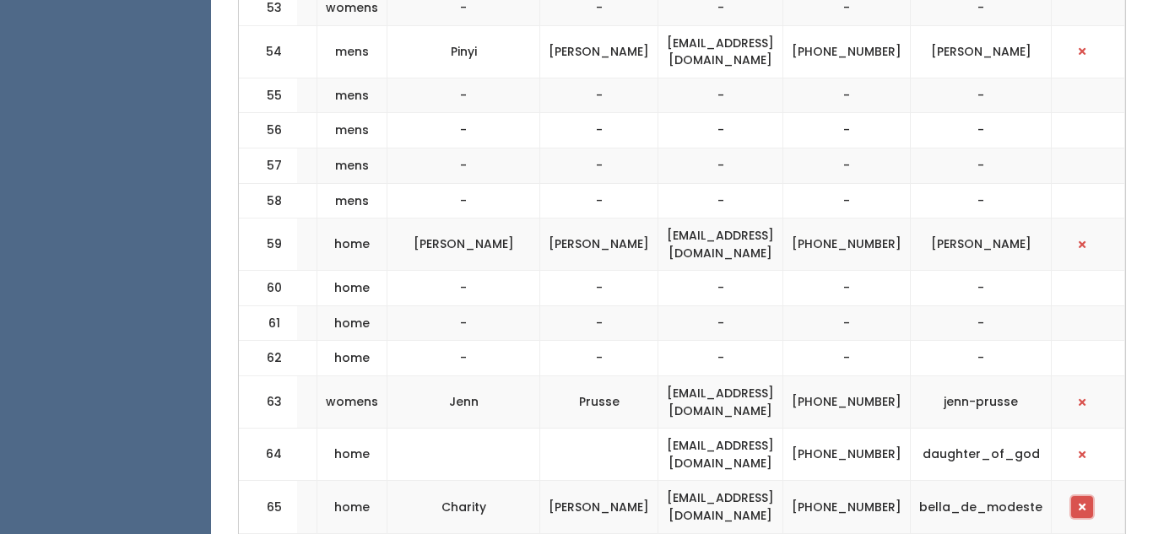
click at [1079, 496] on button "button" at bounding box center [1082, 507] width 22 height 22
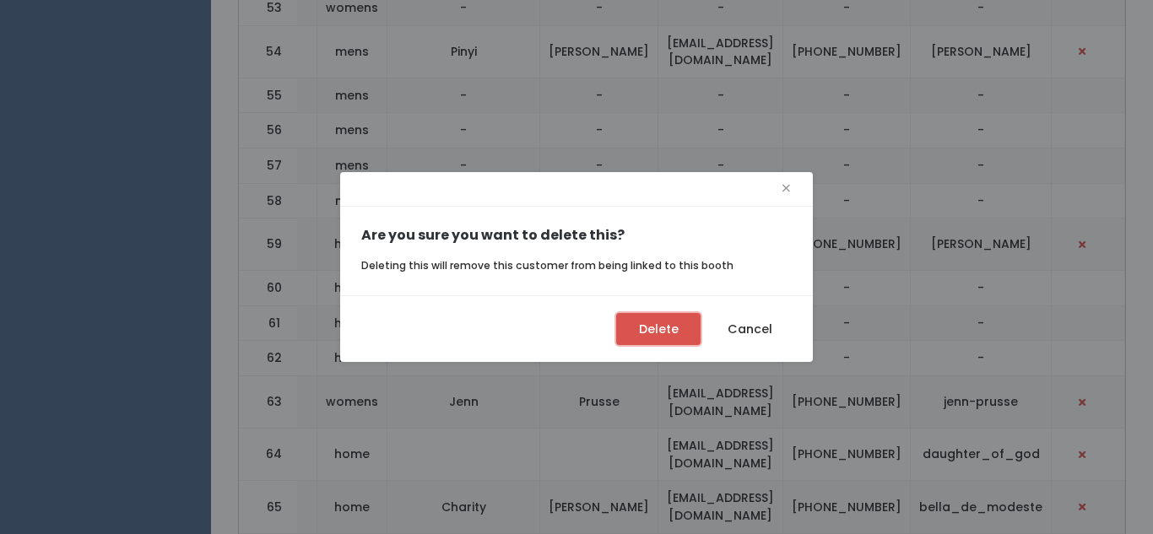
click at [630, 341] on button "Delete" at bounding box center [658, 329] width 84 height 32
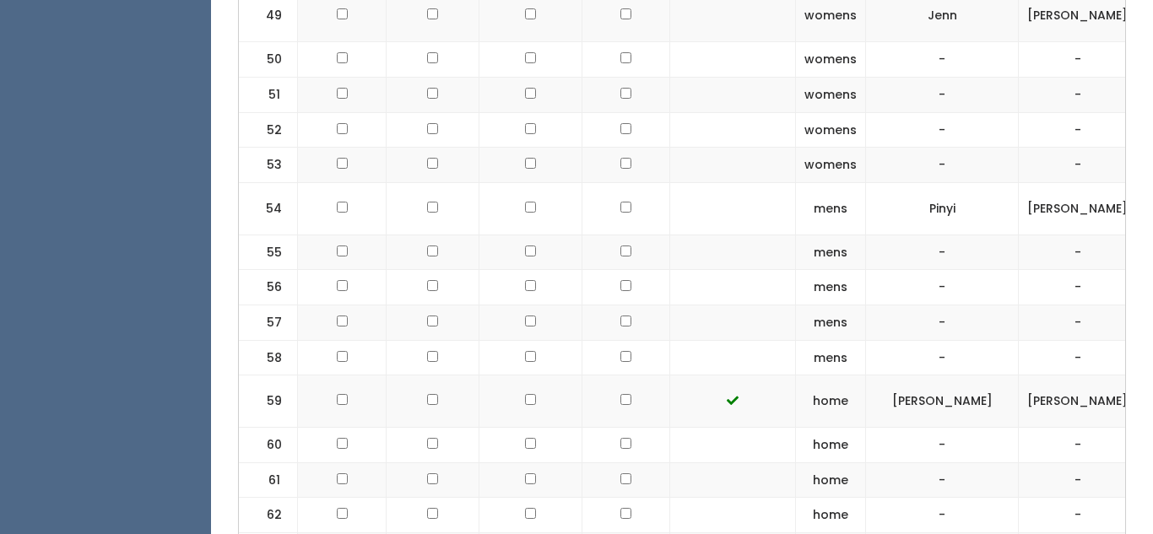
scroll to position [3070, 0]
